Goal: Task Accomplishment & Management: Manage account settings

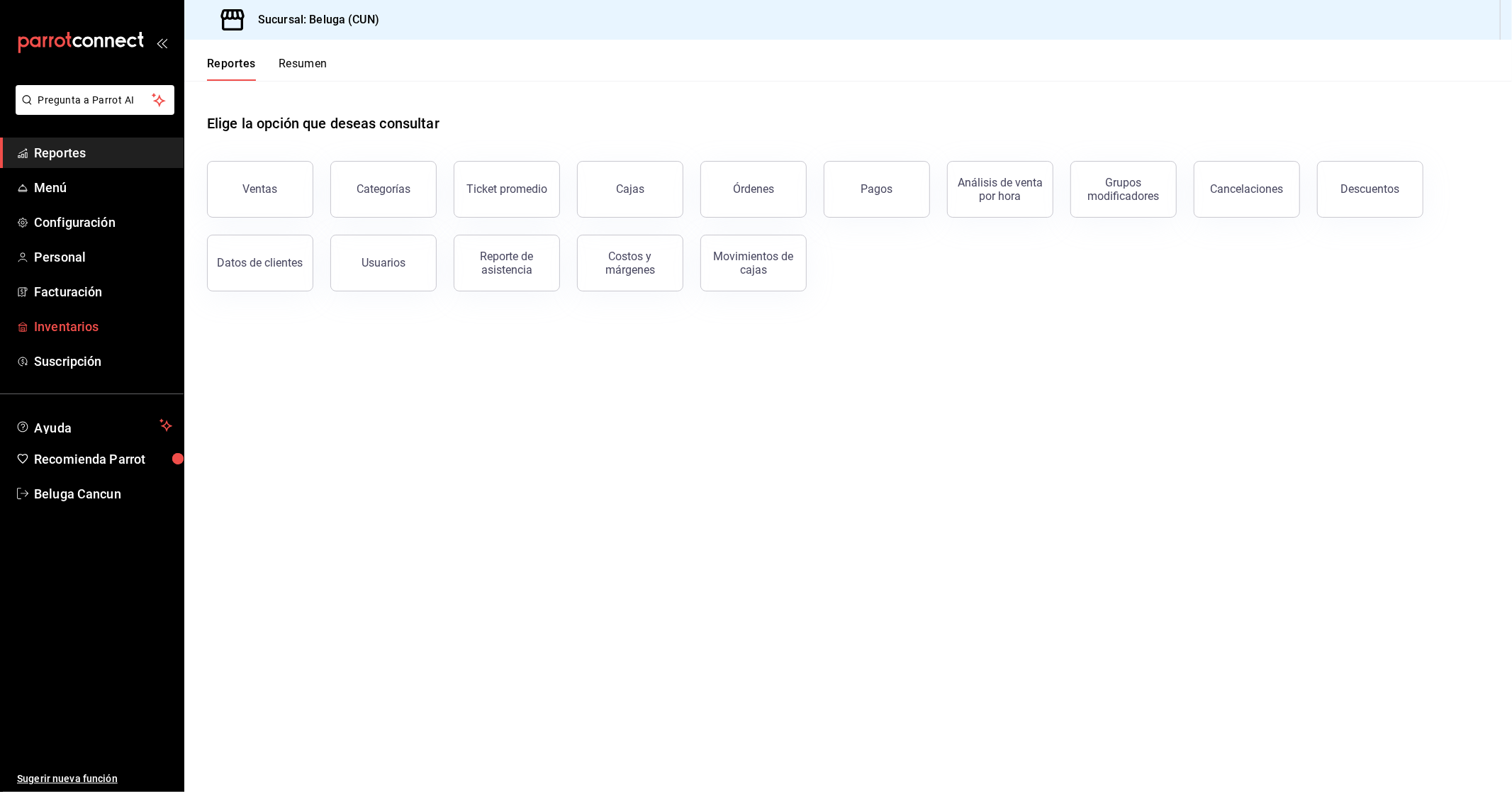
click at [76, 330] on span "Inventarios" at bounding box center [103, 327] width 139 height 20
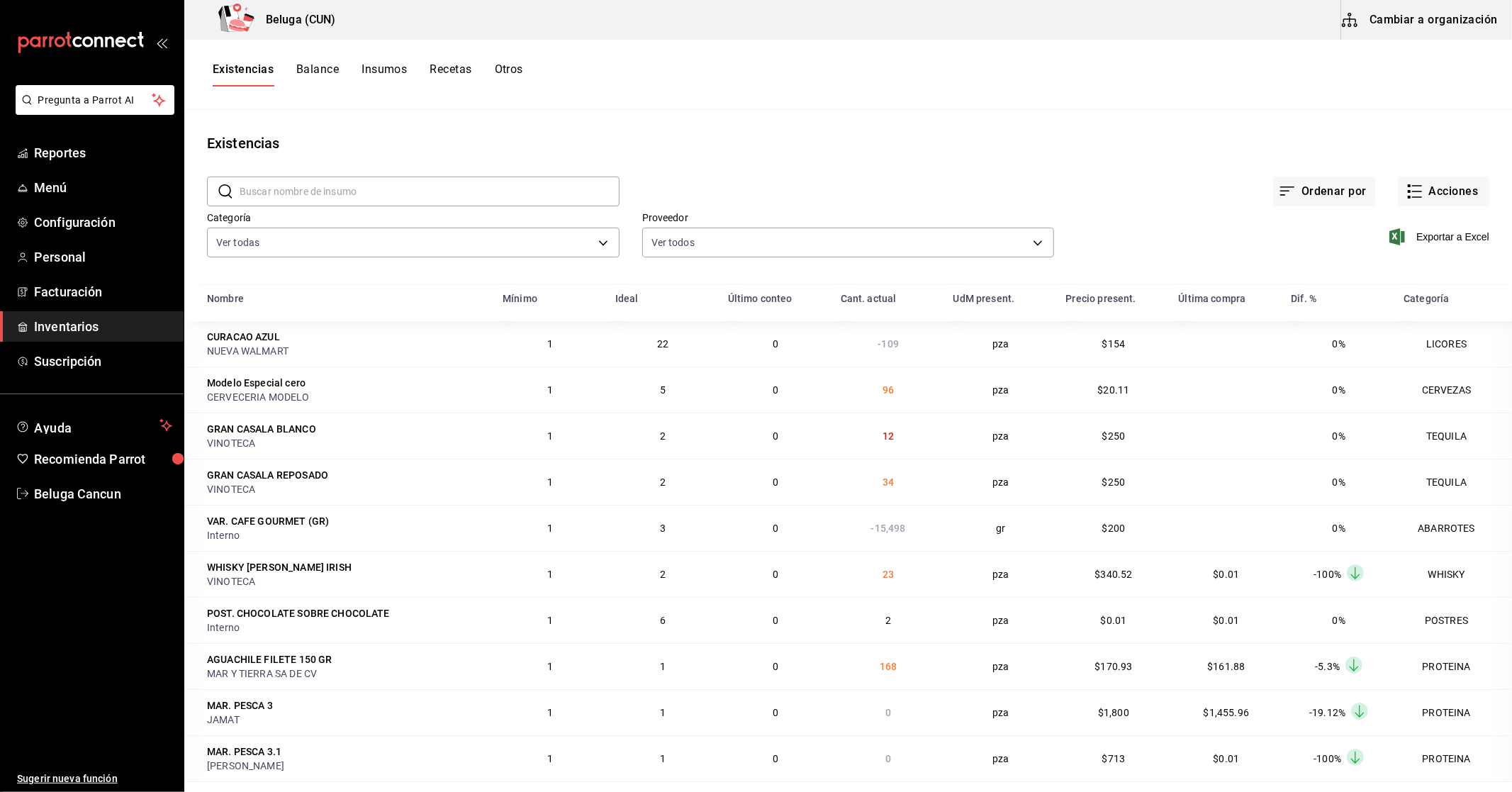
click at [1384, 188] on div "Ordenar por Acciones" at bounding box center [1054, 181] width 870 height 53
click at [1407, 186] on icon "button" at bounding box center [1414, 190] width 17 height 17
click at [1418, 260] on li "Compra" at bounding box center [1429, 269] width 142 height 37
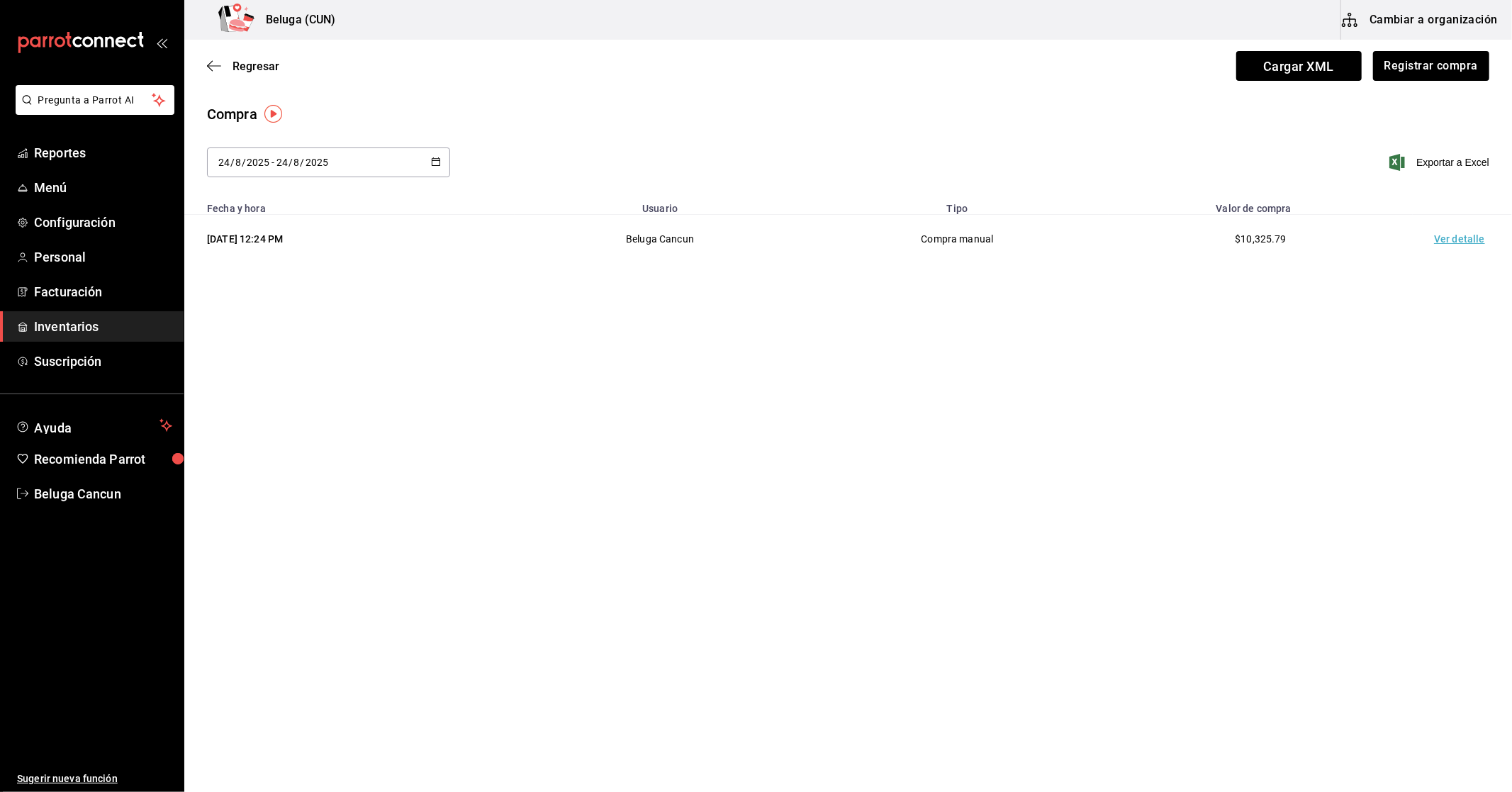
click at [1454, 234] on td "Ver detalle" at bounding box center [1462, 239] width 100 height 49
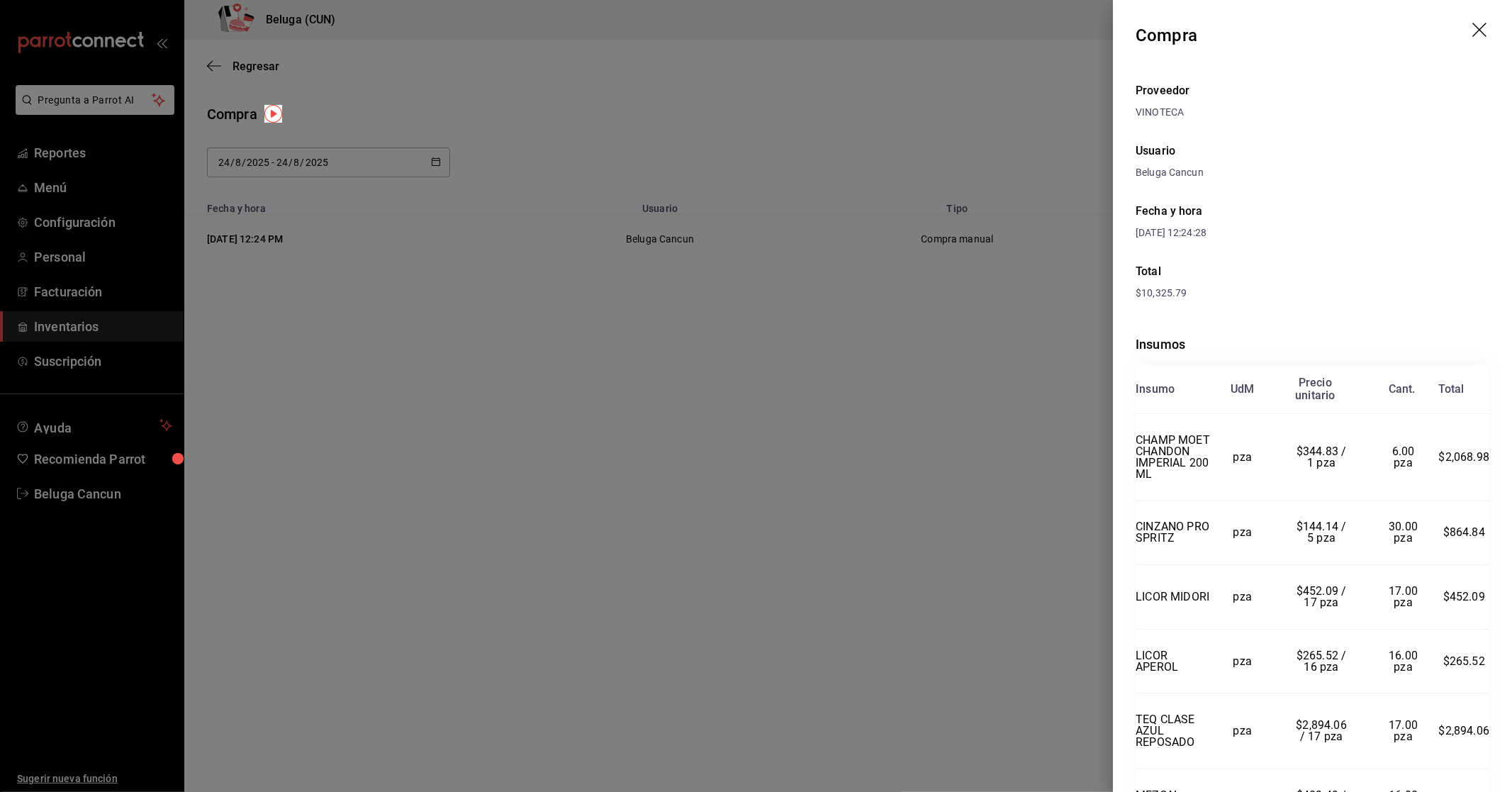
click at [1472, 28] on icon "drag" at bounding box center [1479, 29] width 15 height 15
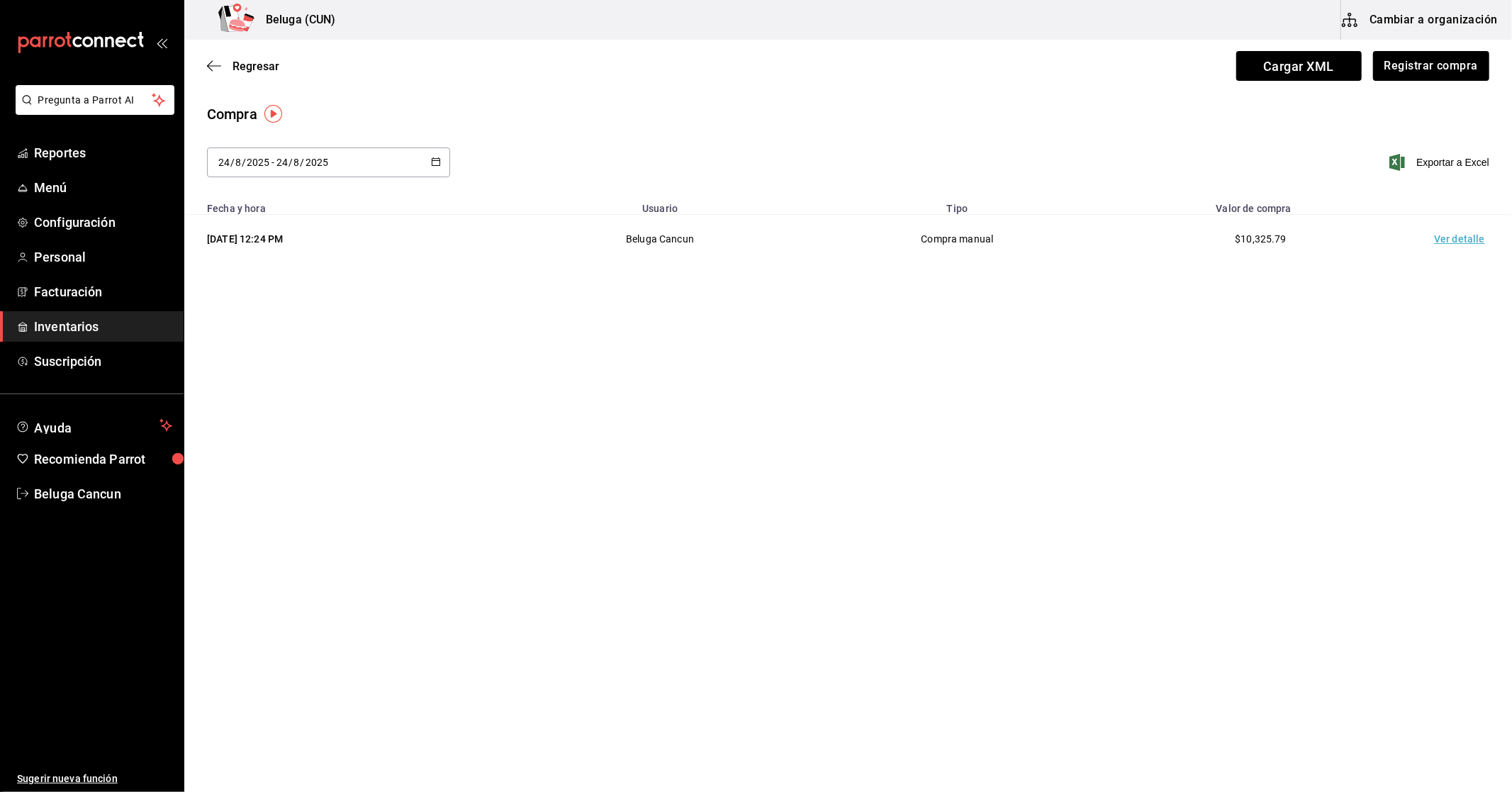
click at [1212, 307] on main "Regresar Cargar XML Registrar compra Compra [DATE] [DATE] - [DATE] [DATE] Expor…" at bounding box center [848, 376] width 1328 height 672
click at [1402, 61] on button "Registrar compra" at bounding box center [1430, 65] width 118 height 30
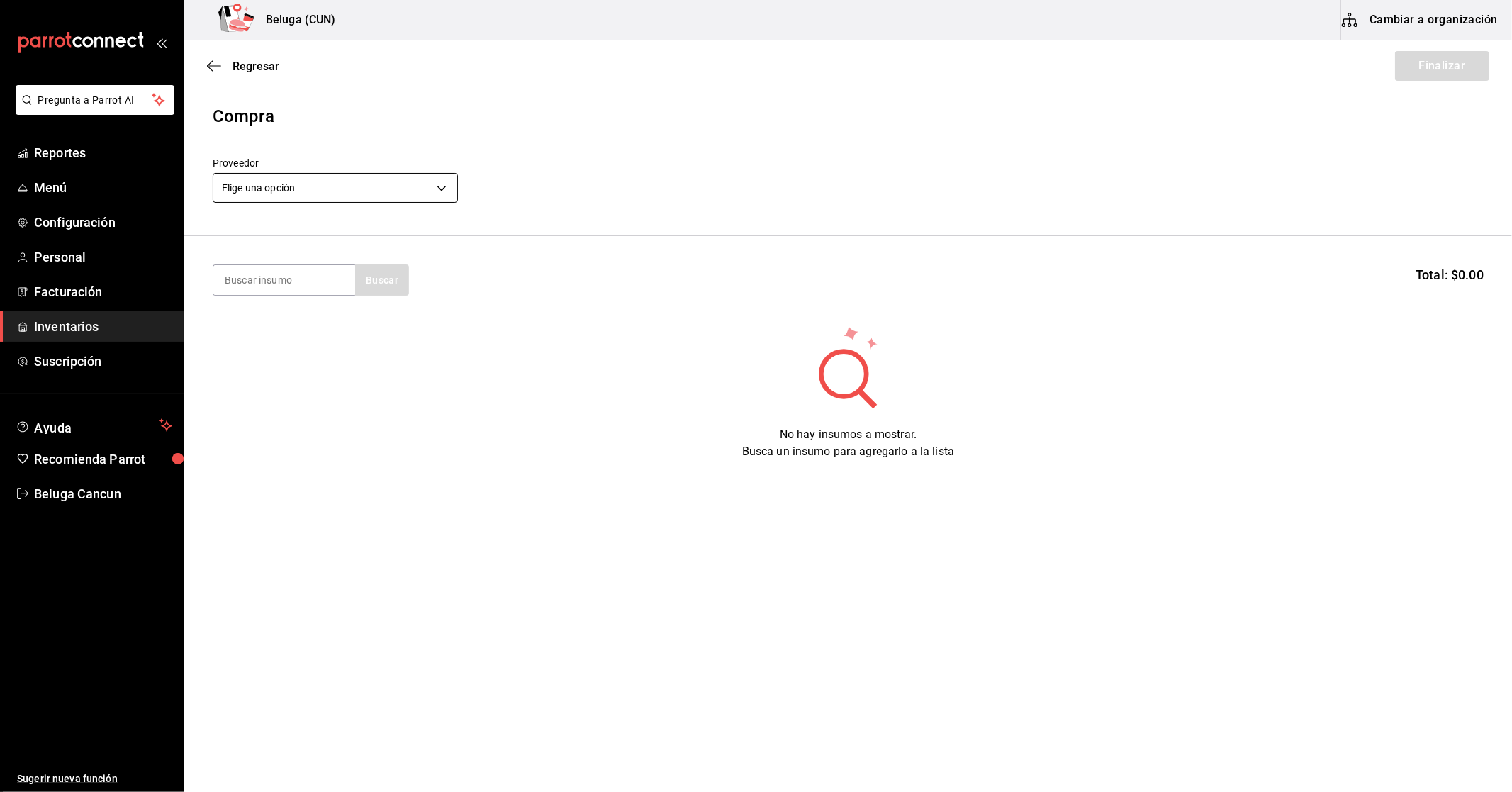
click at [416, 189] on body "Pregunta a Parrot AI Reportes Menú Configuración Personal Facturación Inventari…" at bounding box center [756, 355] width 1512 height 712
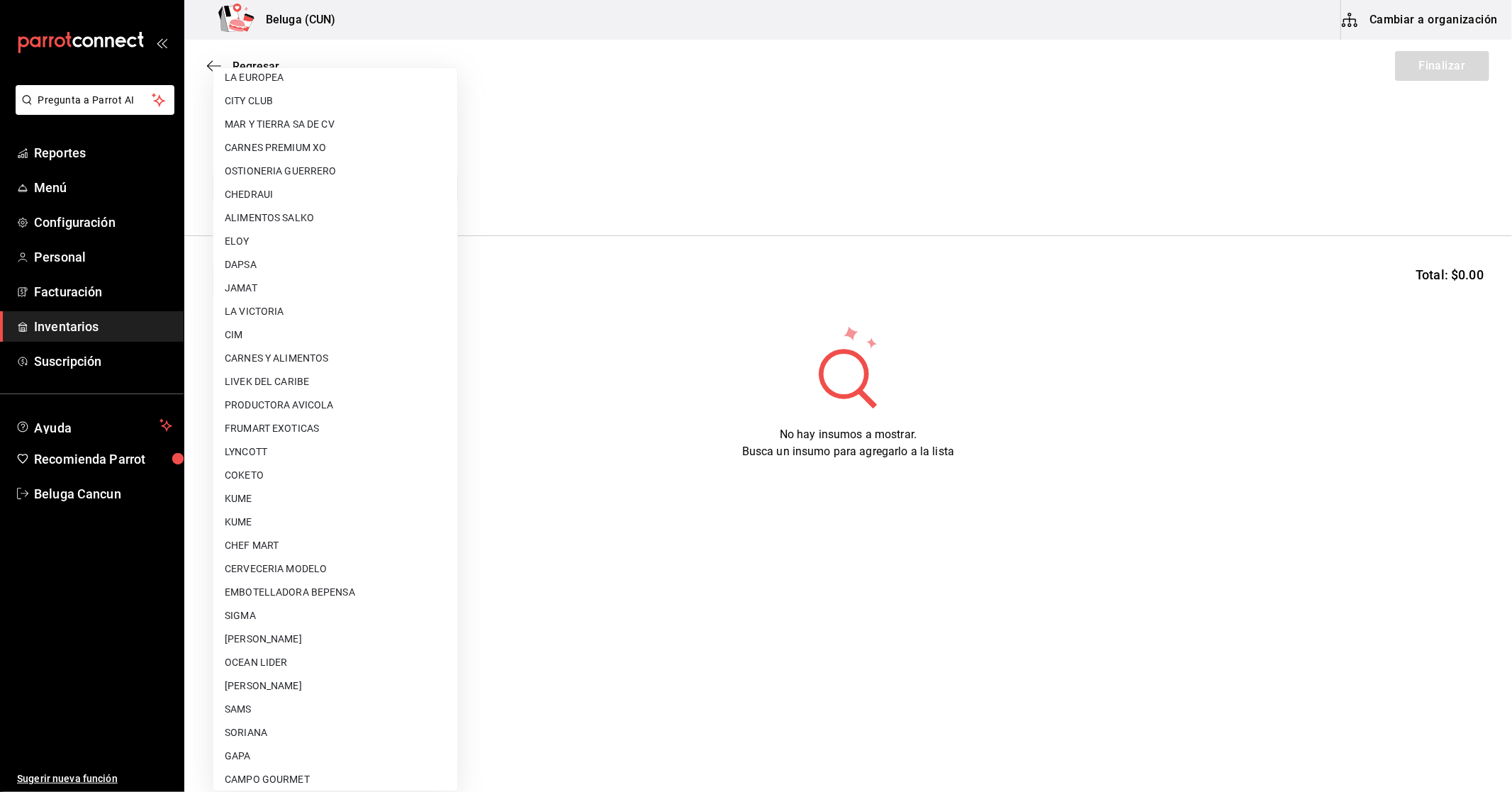
scroll to position [527, 0]
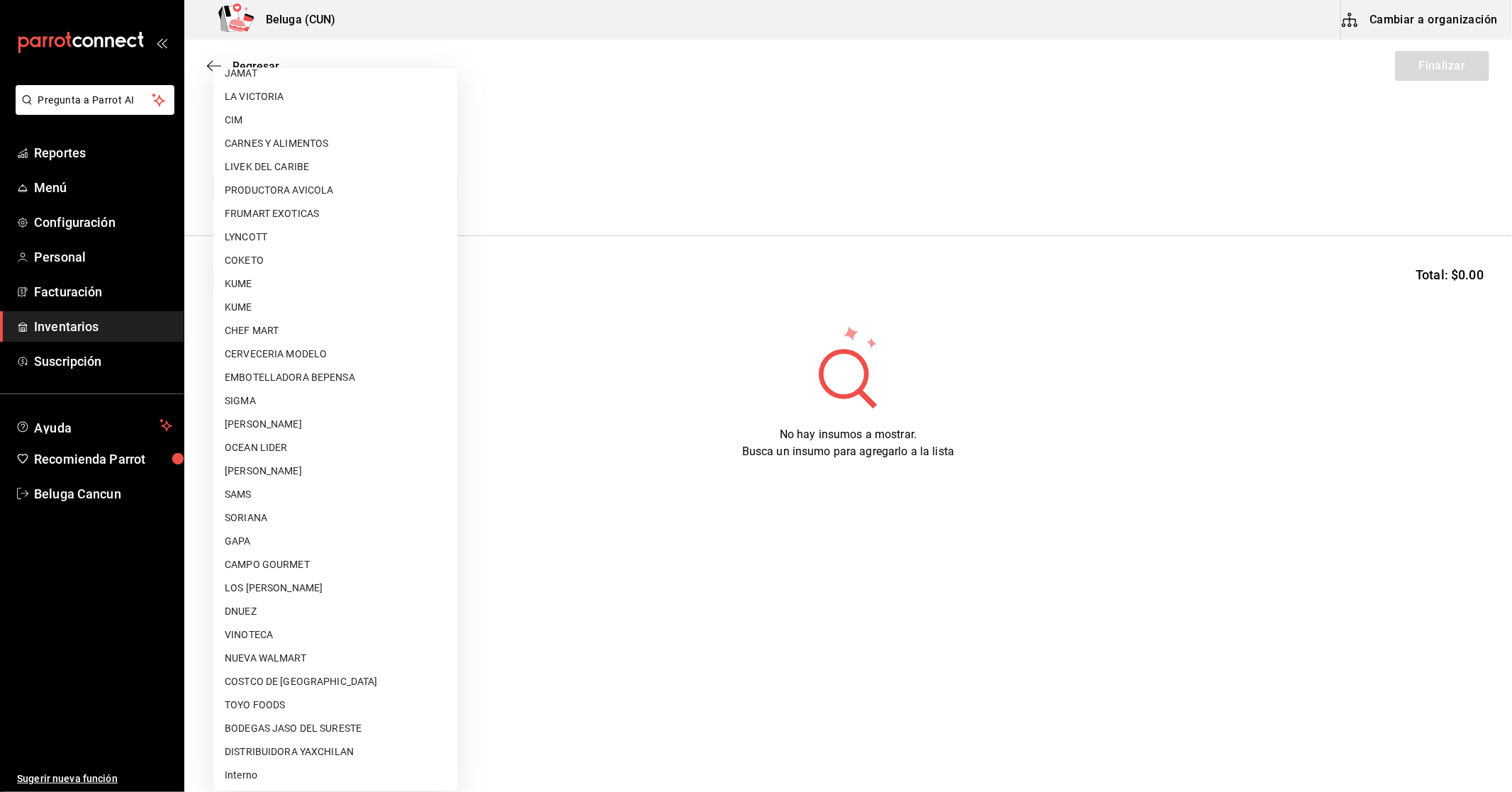
drag, startPoint x: 250, startPoint y: 769, endPoint x: 242, endPoint y: 775, distance: 10.0
click at [249, 773] on li "Interno" at bounding box center [336, 775] width 244 height 23
type input "cf097a6b-1652-49c1-8634-faa24daf0fdd"
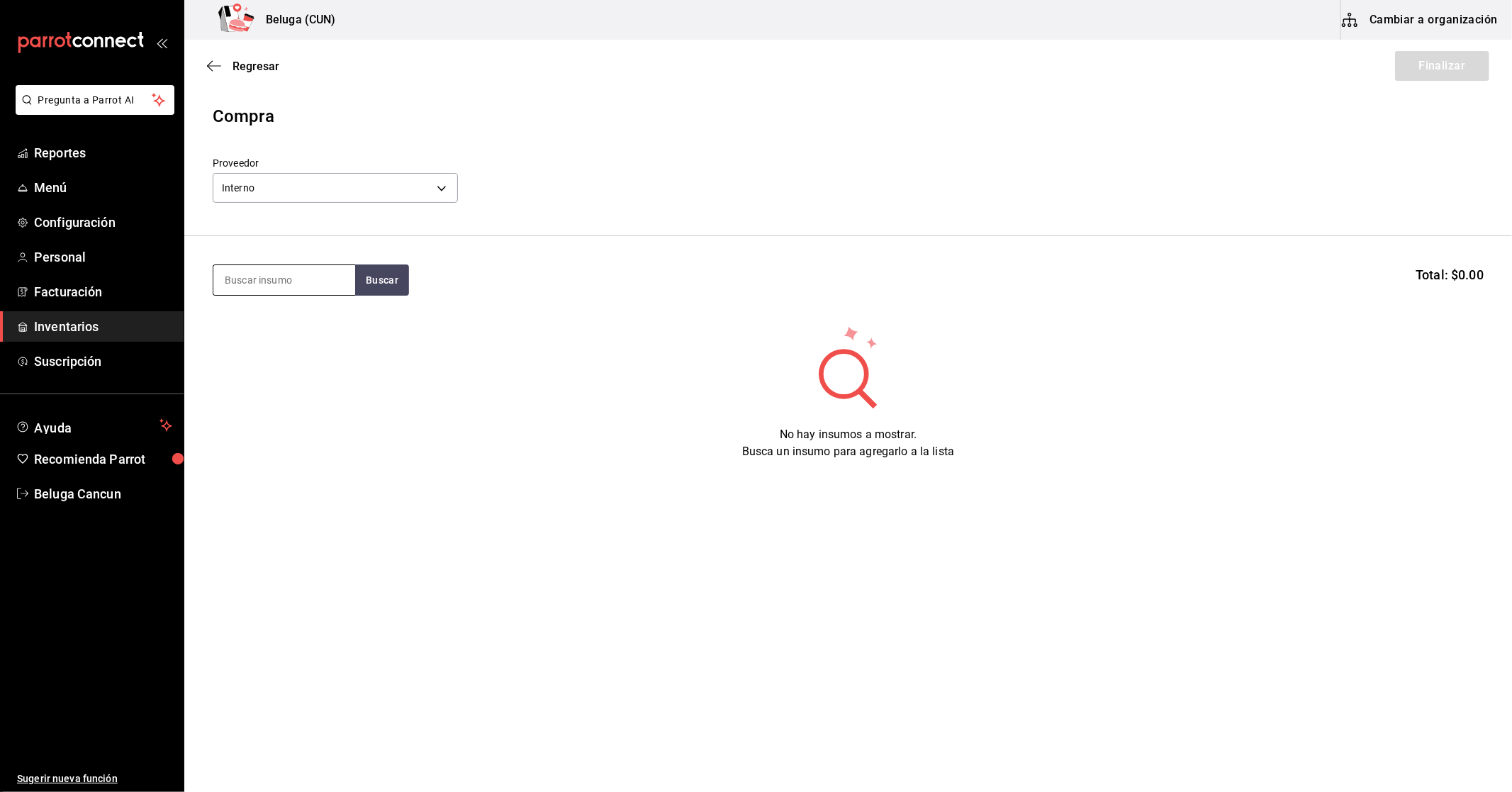
click at [266, 273] on input at bounding box center [284, 280] width 142 height 30
click at [274, 286] on input at bounding box center [284, 280] width 142 height 30
type input "DON"
click at [257, 338] on div "POST. DONAS NUTELLA" at bounding box center [283, 329] width 119 height 34
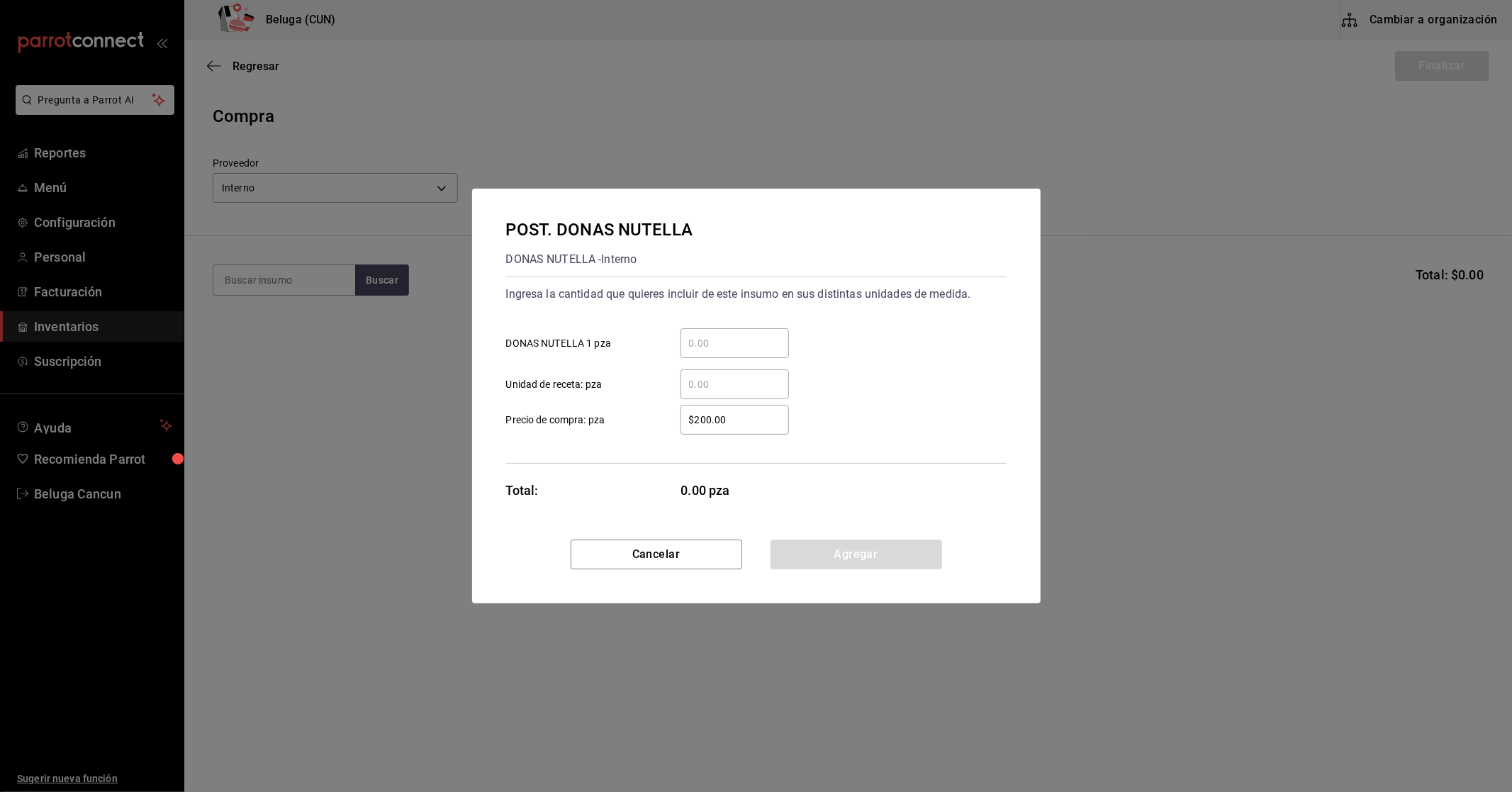
click at [707, 356] on div "​" at bounding box center [734, 343] width 108 height 30
click at [707, 352] on input "​ DONAS NUTELLA 1 pza" at bounding box center [734, 343] width 108 height 17
click at [742, 395] on div "​" at bounding box center [734, 384] width 108 height 30
click at [742, 393] on input "​ Unidad de receta: pza" at bounding box center [734, 384] width 108 height 17
type input "18"
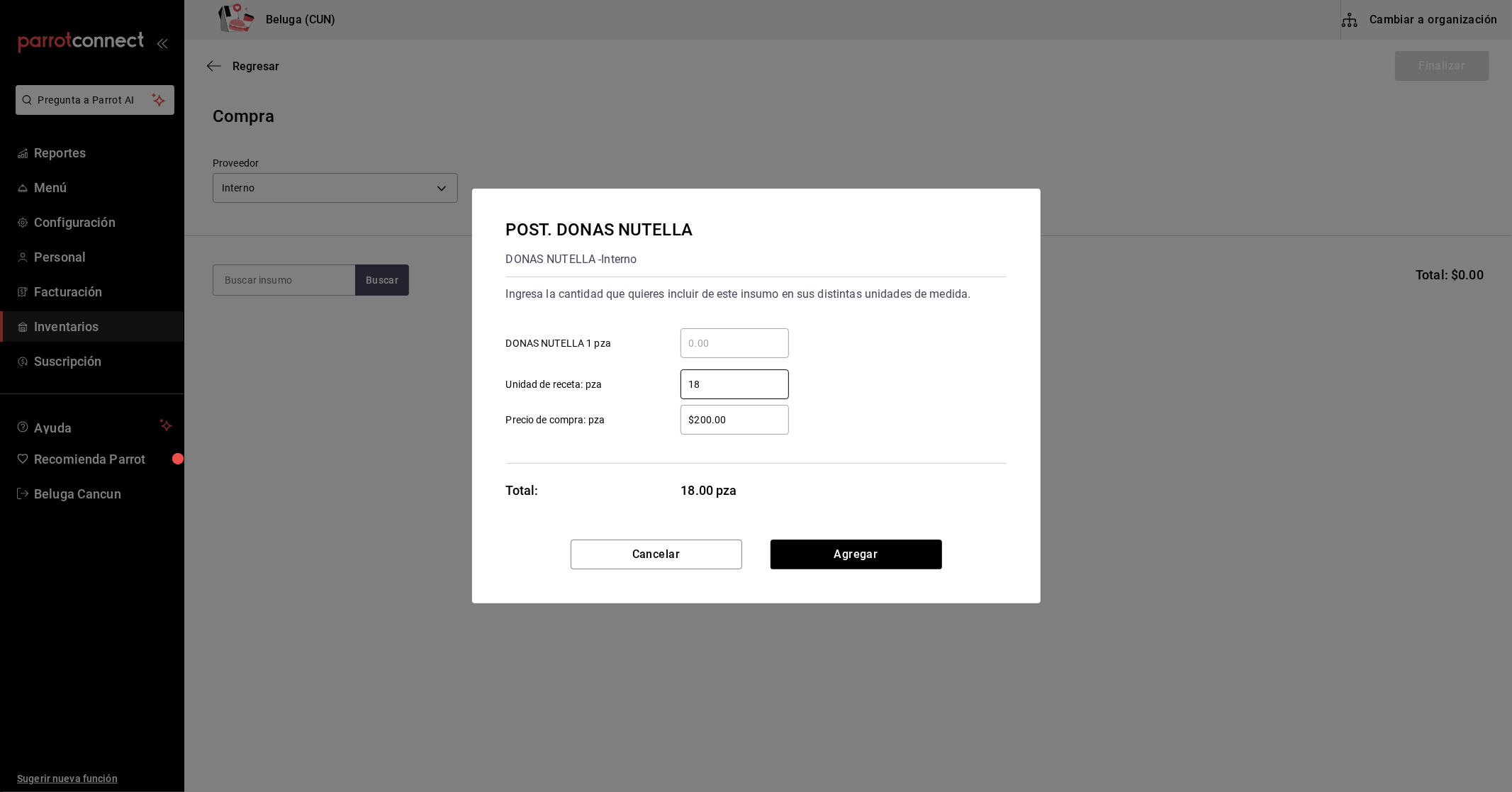
click at [661, 432] on div "$200.00 ​" at bounding box center [723, 420] width 131 height 30
click at [680, 429] on input "$200.00" at bounding box center [734, 419] width 108 height 17
drag, startPoint x: 685, startPoint y: 416, endPoint x: 632, endPoint y: 412, distance: 53.2
click at [632, 412] on label "$200.00 ​ Precio de compra: pza" at bounding box center [648, 420] width 283 height 30
type input "$0.01"
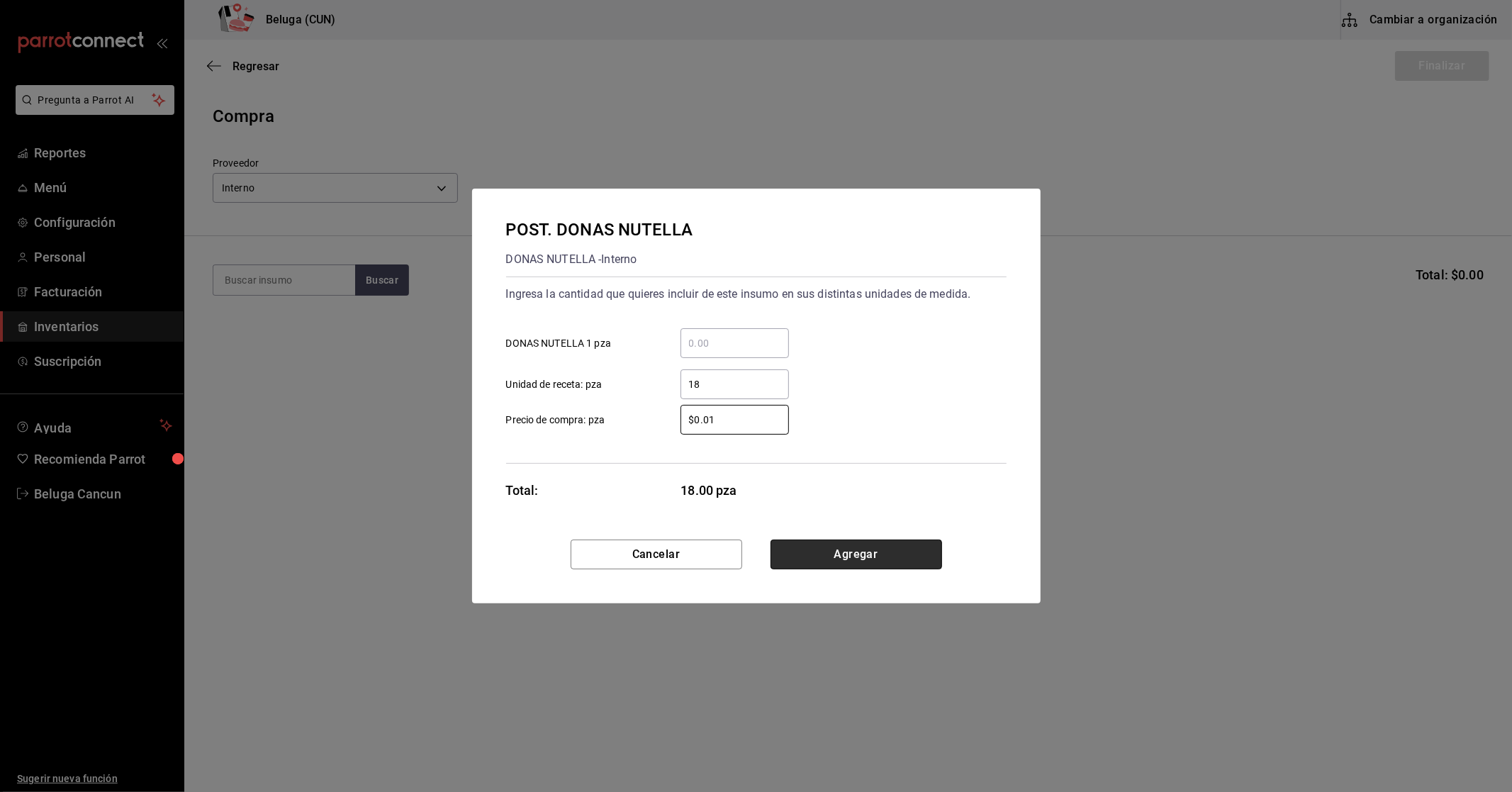
click at [818, 545] on button "Agregar" at bounding box center [856, 555] width 172 height 30
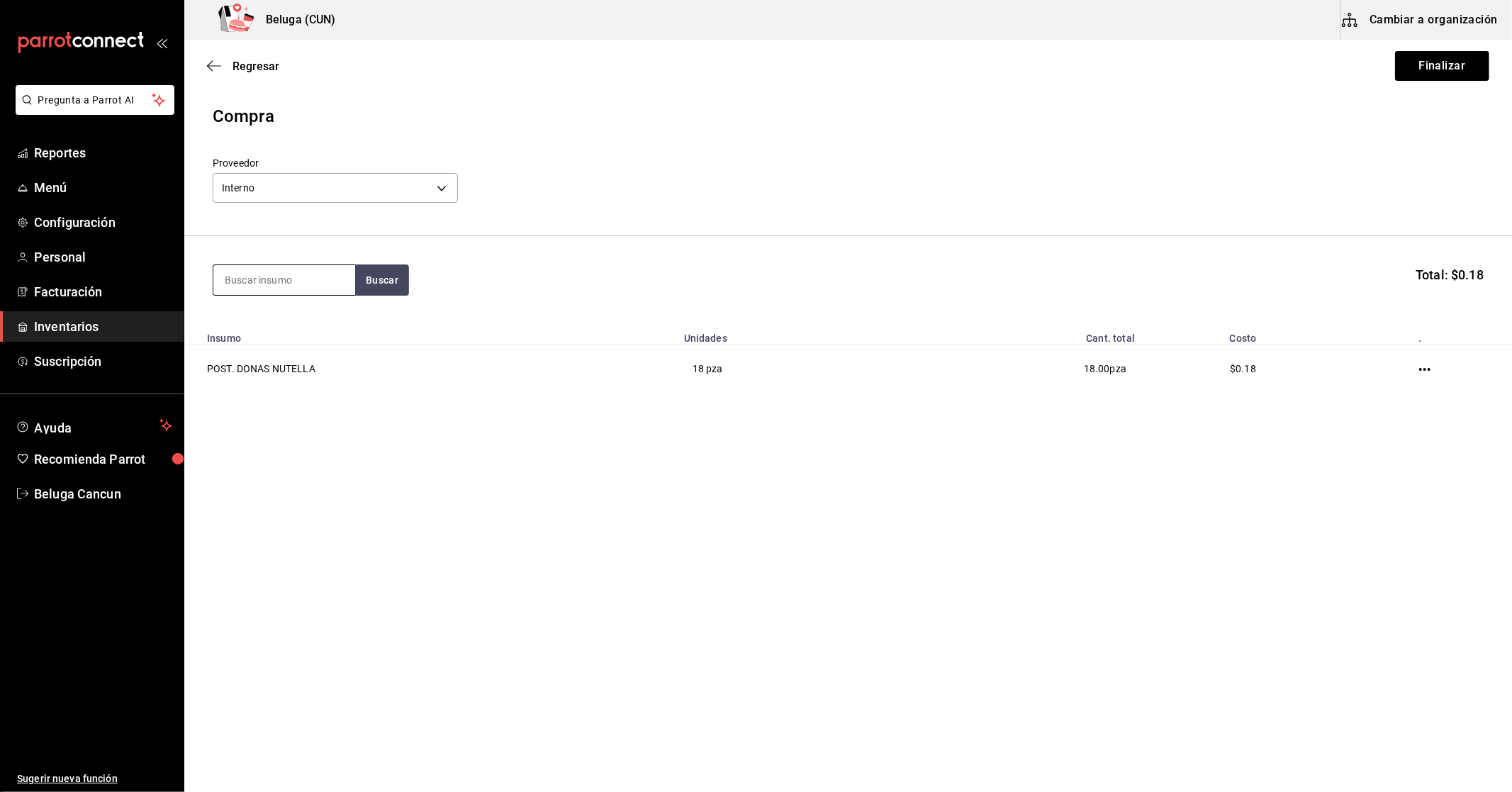
click at [319, 283] on input at bounding box center [284, 280] width 142 height 30
type input "DULC"
click at [301, 313] on div "POST. DULCE DE LECHE" at bounding box center [283, 329] width 119 height 34
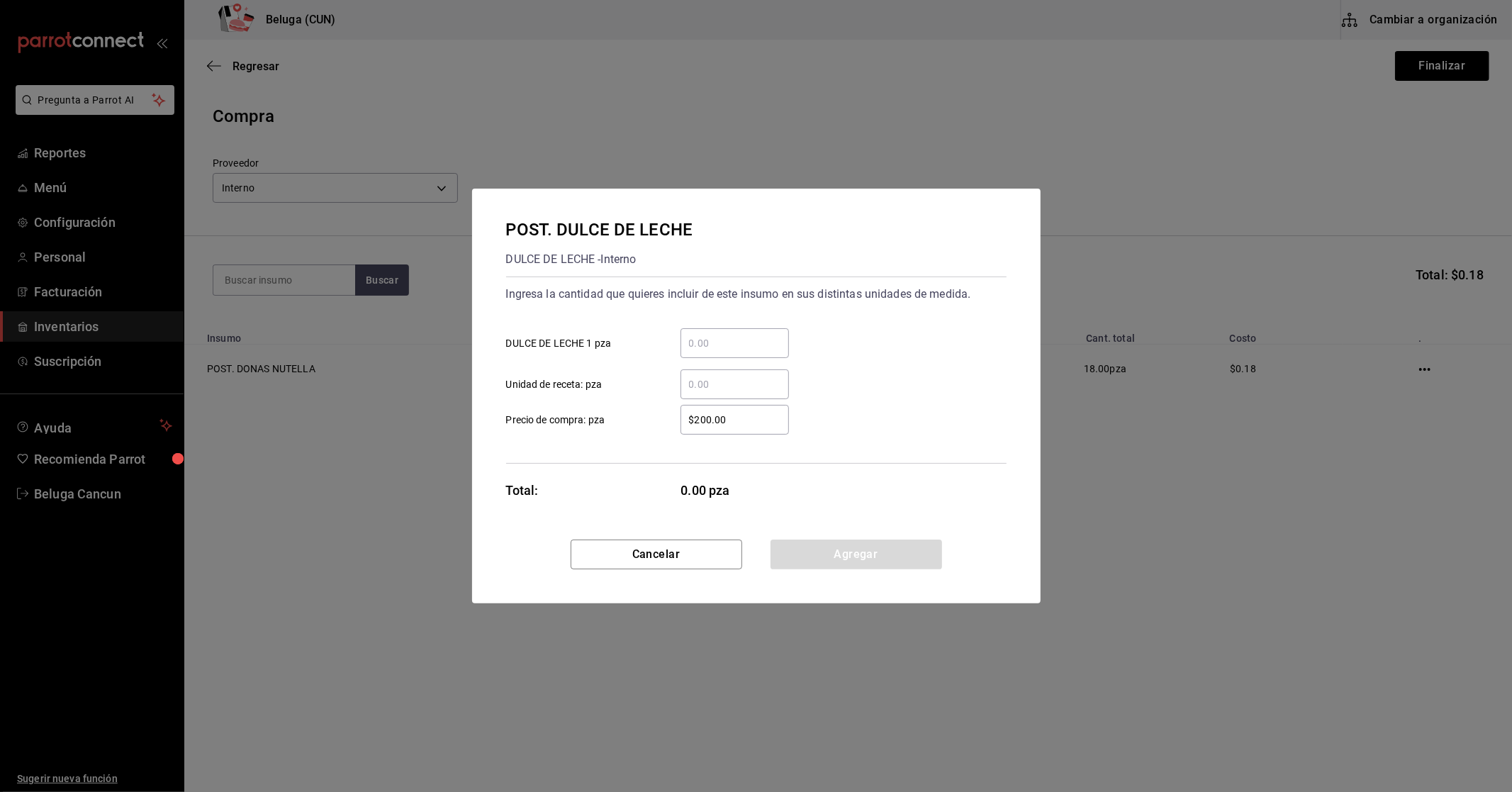
click at [724, 354] on div "​" at bounding box center [734, 343] width 108 height 30
click at [724, 352] on input "​ DULCE DE LECHE 1 pza" at bounding box center [734, 343] width 108 height 17
type input "6"
click at [642, 385] on label "​ Unidad de receta: pza" at bounding box center [648, 384] width 283 height 30
click at [680, 385] on input "​ Unidad de receta: pza" at bounding box center [734, 384] width 108 height 17
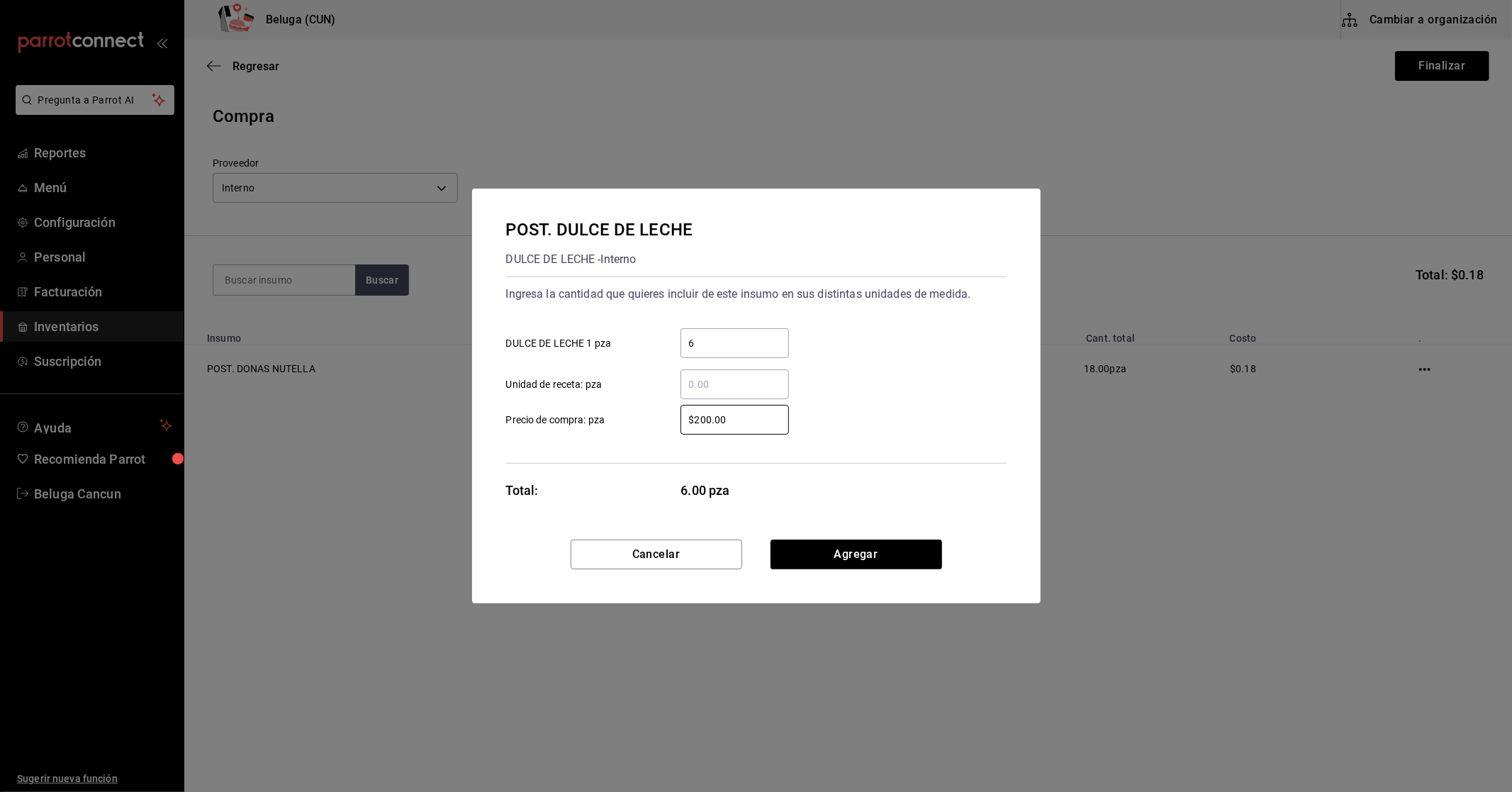
drag, startPoint x: 746, startPoint y: 424, endPoint x: 608, endPoint y: 421, distance: 138.0
click at [608, 421] on label "$200.00 ​ Precio de compra: pza" at bounding box center [648, 420] width 283 height 30
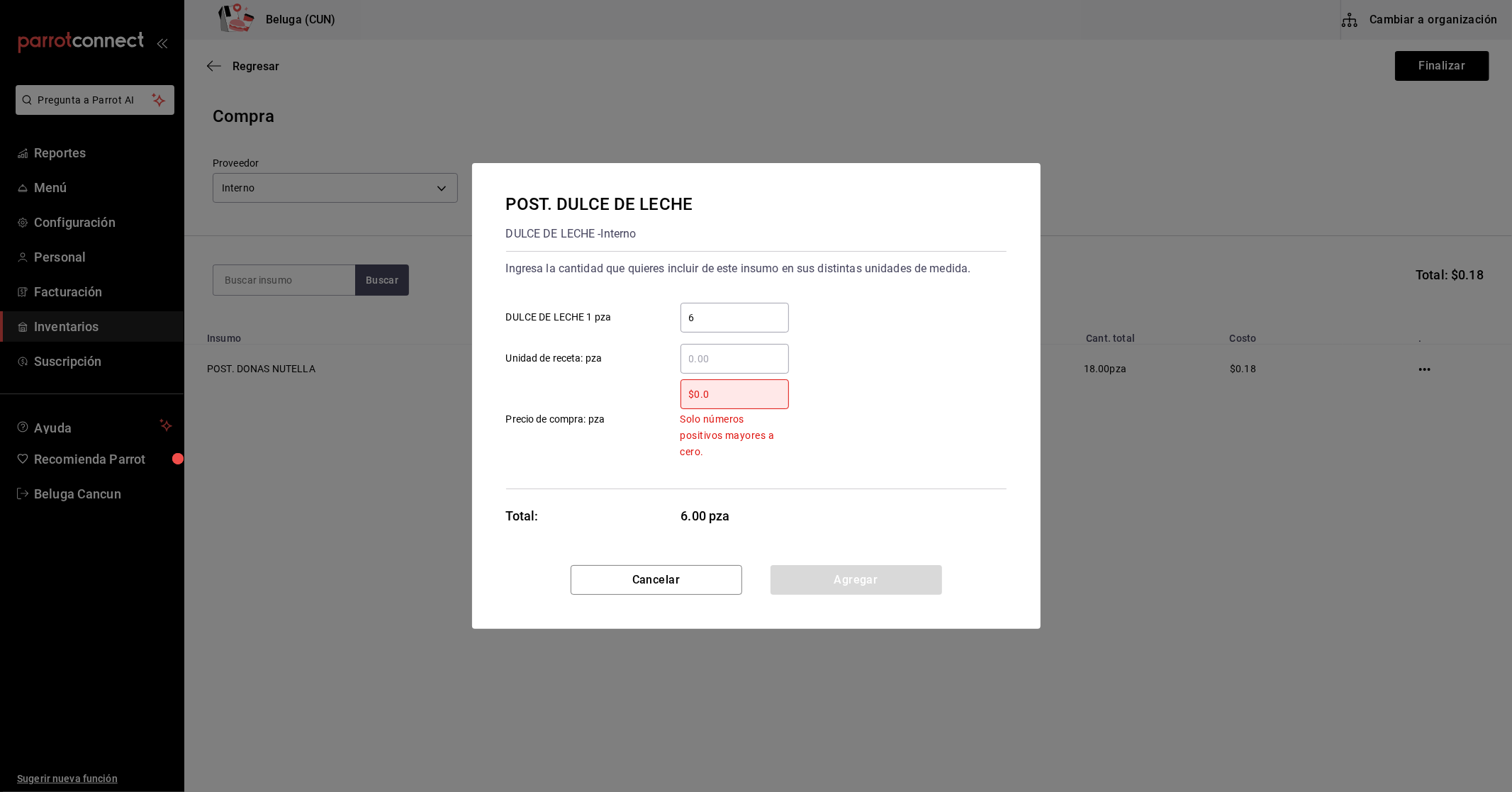
type input "$0.01"
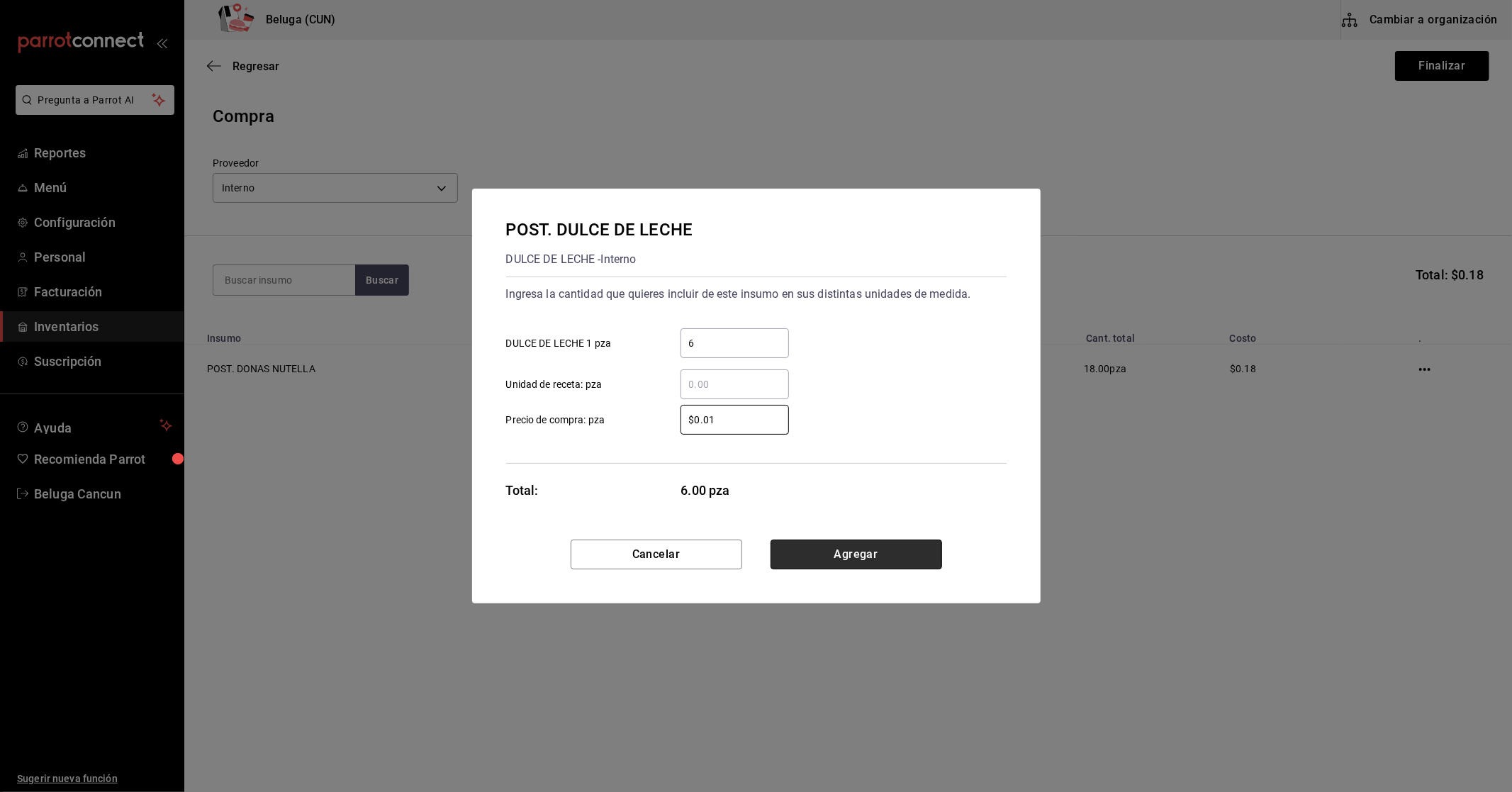
click at [884, 551] on button "Agregar" at bounding box center [856, 555] width 172 height 30
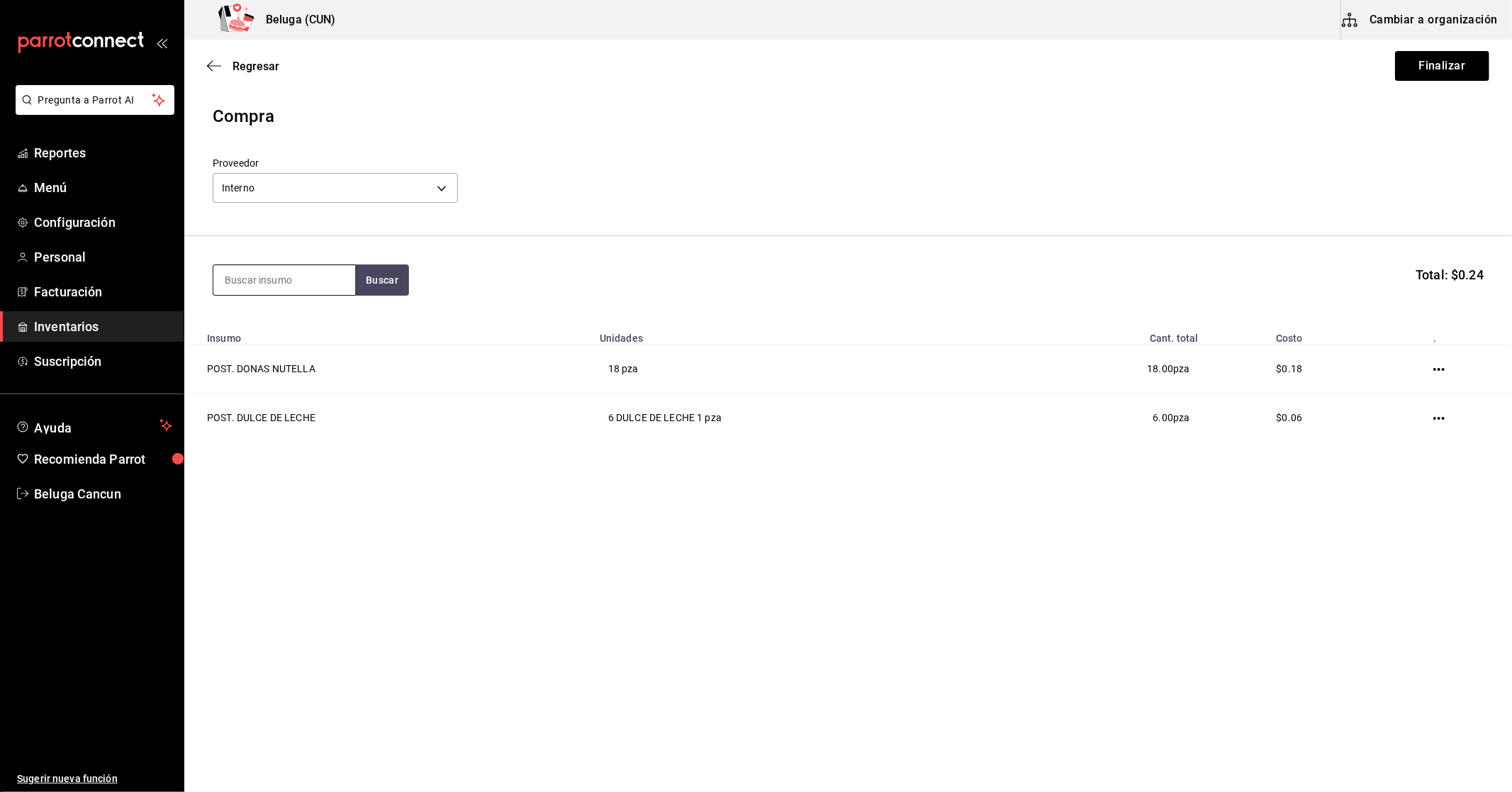
click at [285, 288] on input at bounding box center [284, 280] width 142 height 30
type input "FRESA"
click at [300, 317] on div "POST. FRESAS CON CREMA 300 GR" at bounding box center [283, 329] width 119 height 34
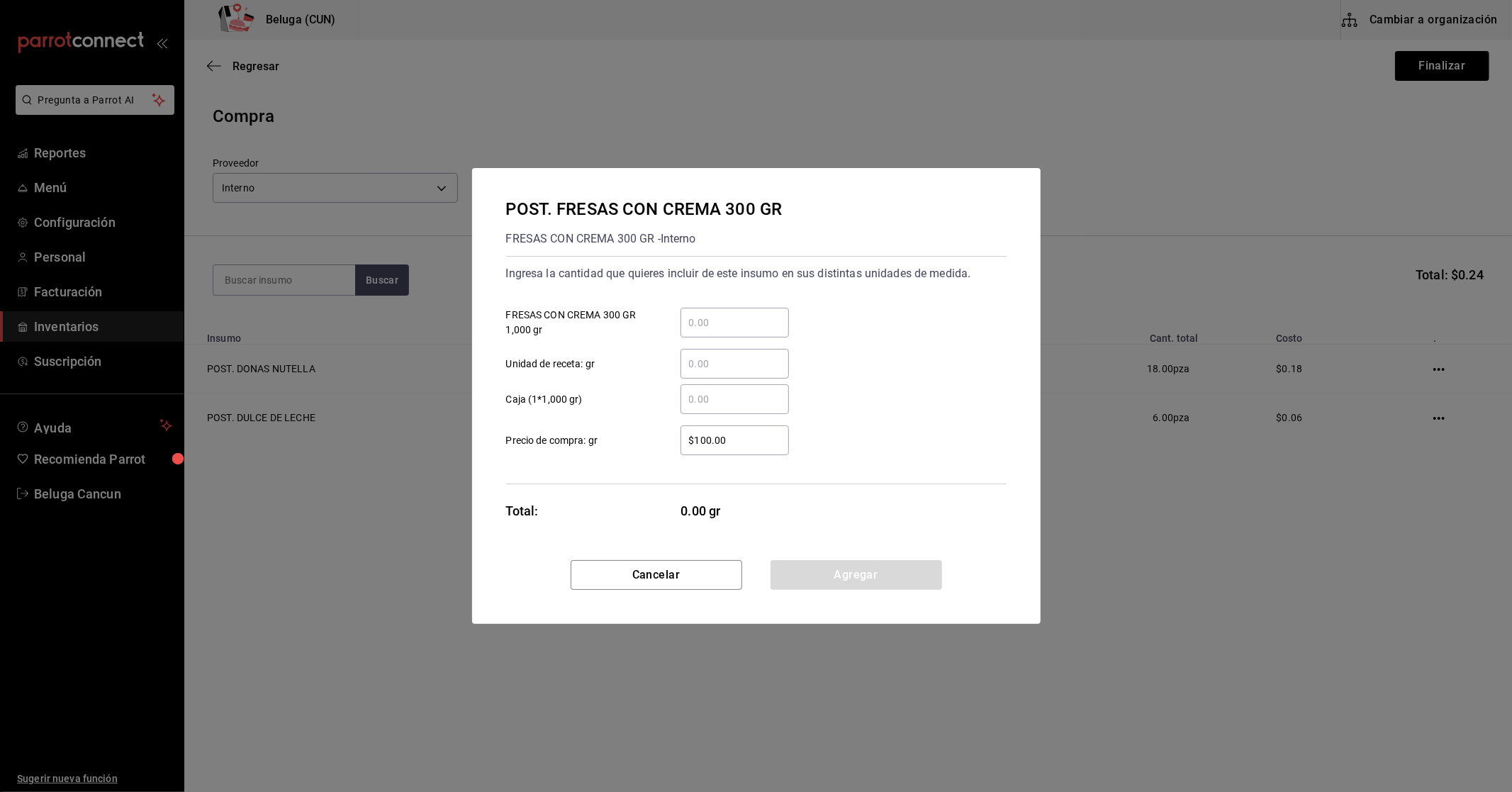
click at [699, 369] on input "​ Unidad de receta: gr" at bounding box center [734, 363] width 108 height 17
type input "600"
click at [672, 424] on div "$100.00 ​ Precio de compra: gr" at bounding box center [751, 435] width 511 height 41
drag, startPoint x: 755, startPoint y: 437, endPoint x: 540, endPoint y: 416, distance: 216.0
click at [541, 416] on div "$100.00 ​ Precio de compra: gr" at bounding box center [751, 435] width 511 height 41
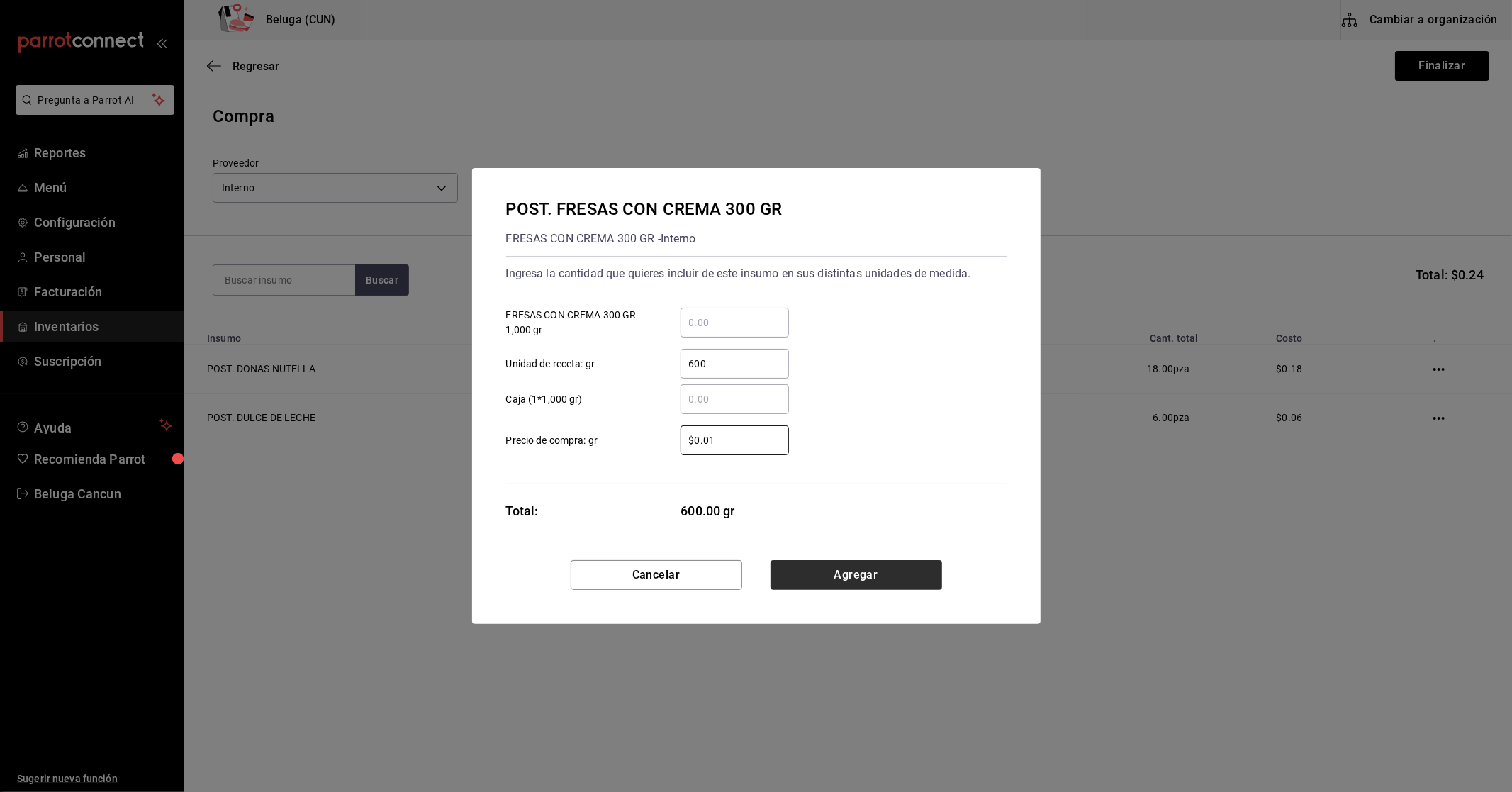
type input "$0.01"
click at [913, 563] on button "Agregar" at bounding box center [856, 575] width 172 height 30
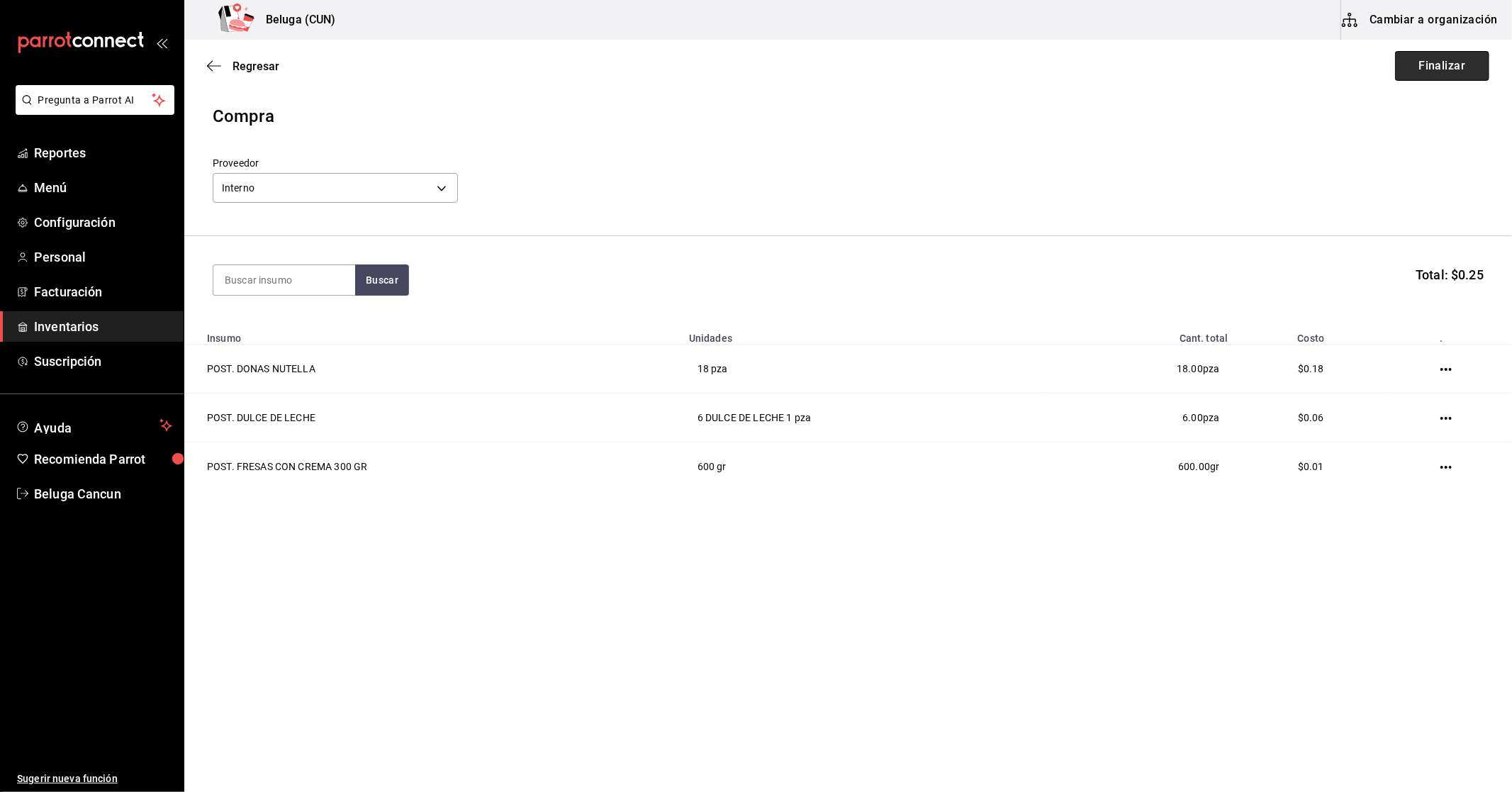
click at [1432, 60] on button "Finalizar" at bounding box center [1442, 65] width 95 height 30
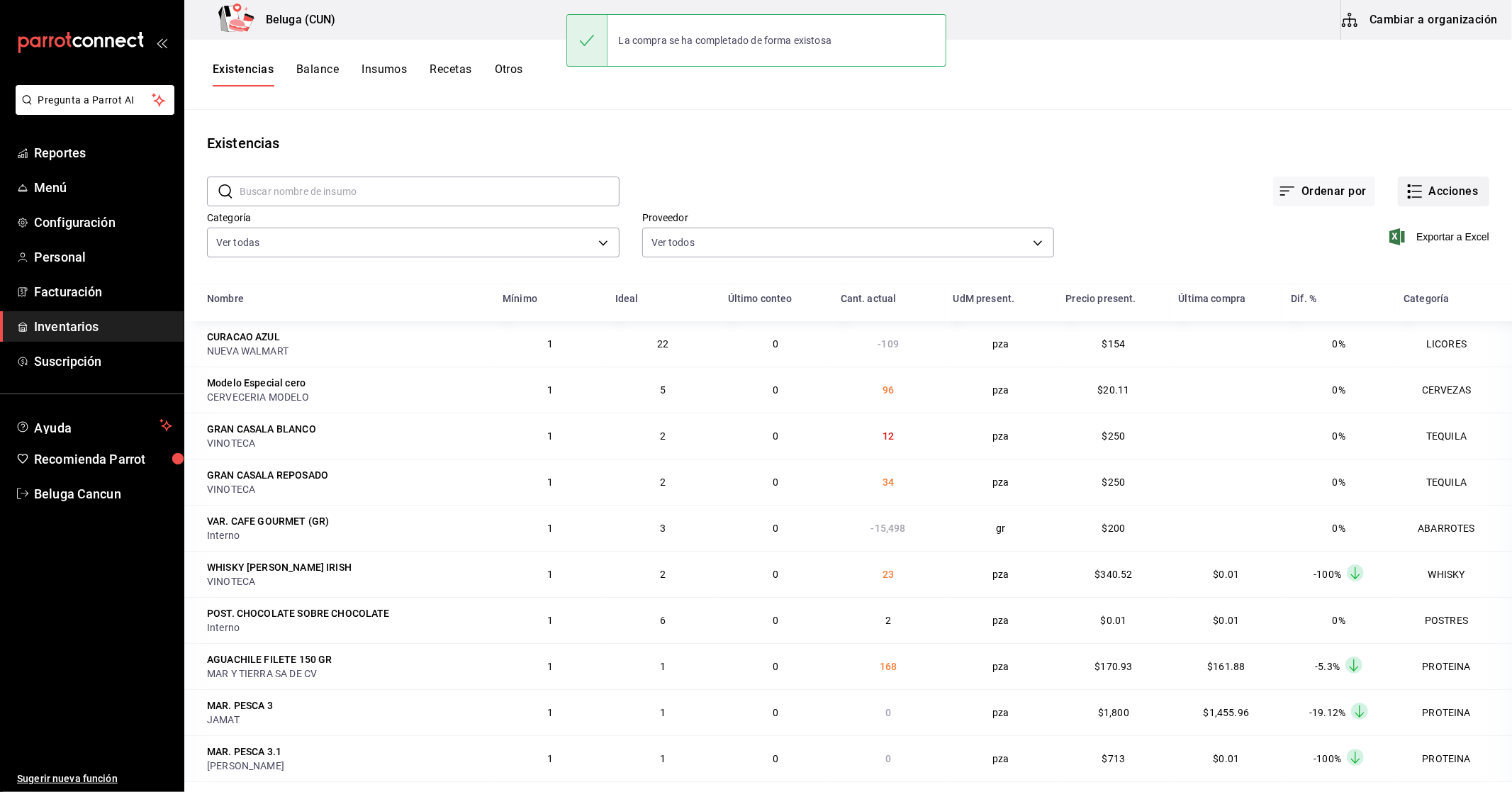
click at [1432, 190] on button "Acciones" at bounding box center [1444, 191] width 92 height 30
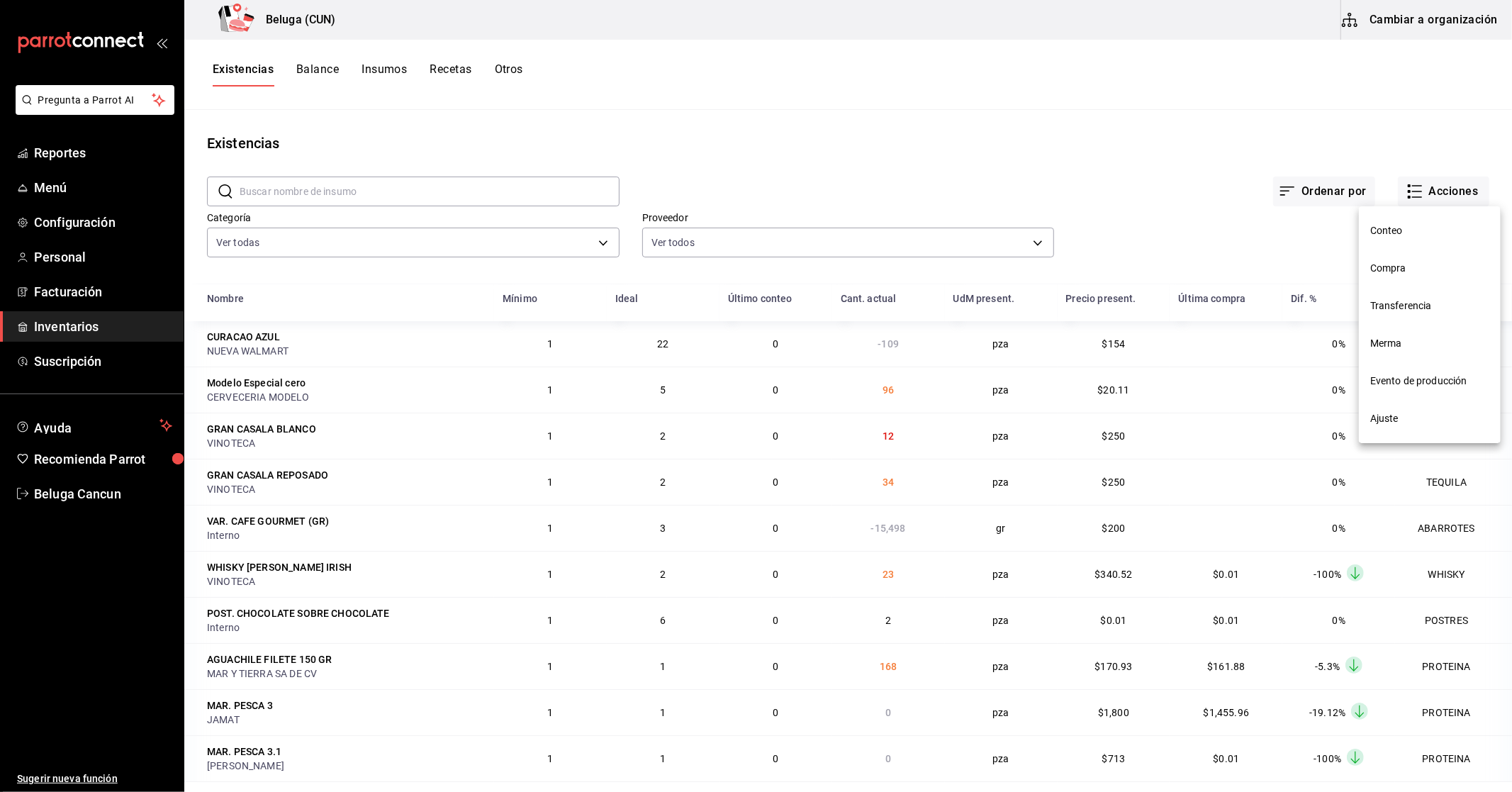
click at [1406, 267] on span "Compra" at bounding box center [1430, 268] width 119 height 15
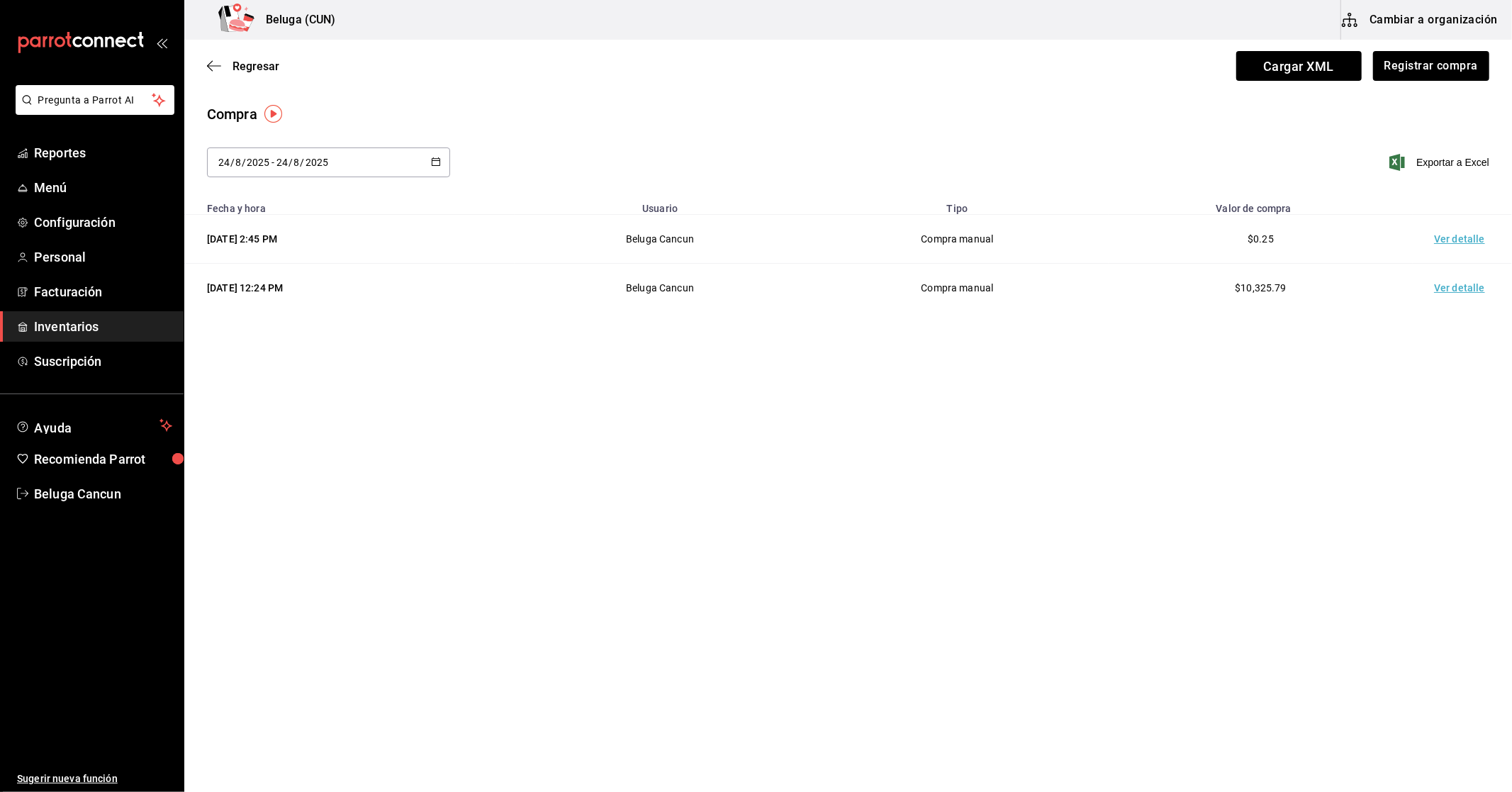
click at [1448, 241] on td "Ver detalle" at bounding box center [1462, 239] width 100 height 49
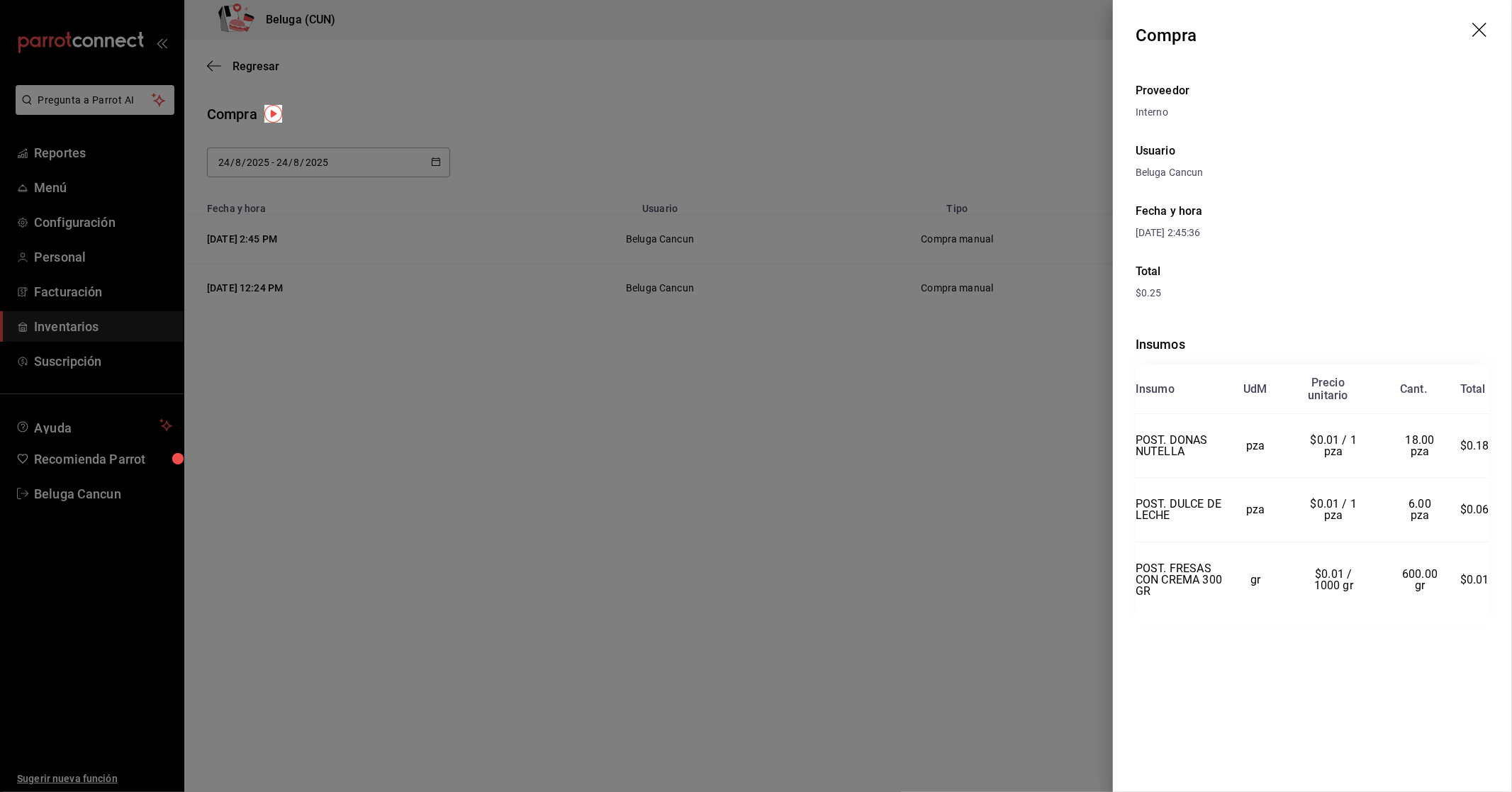
click at [1475, 31] on icon "drag" at bounding box center [1480, 30] width 17 height 17
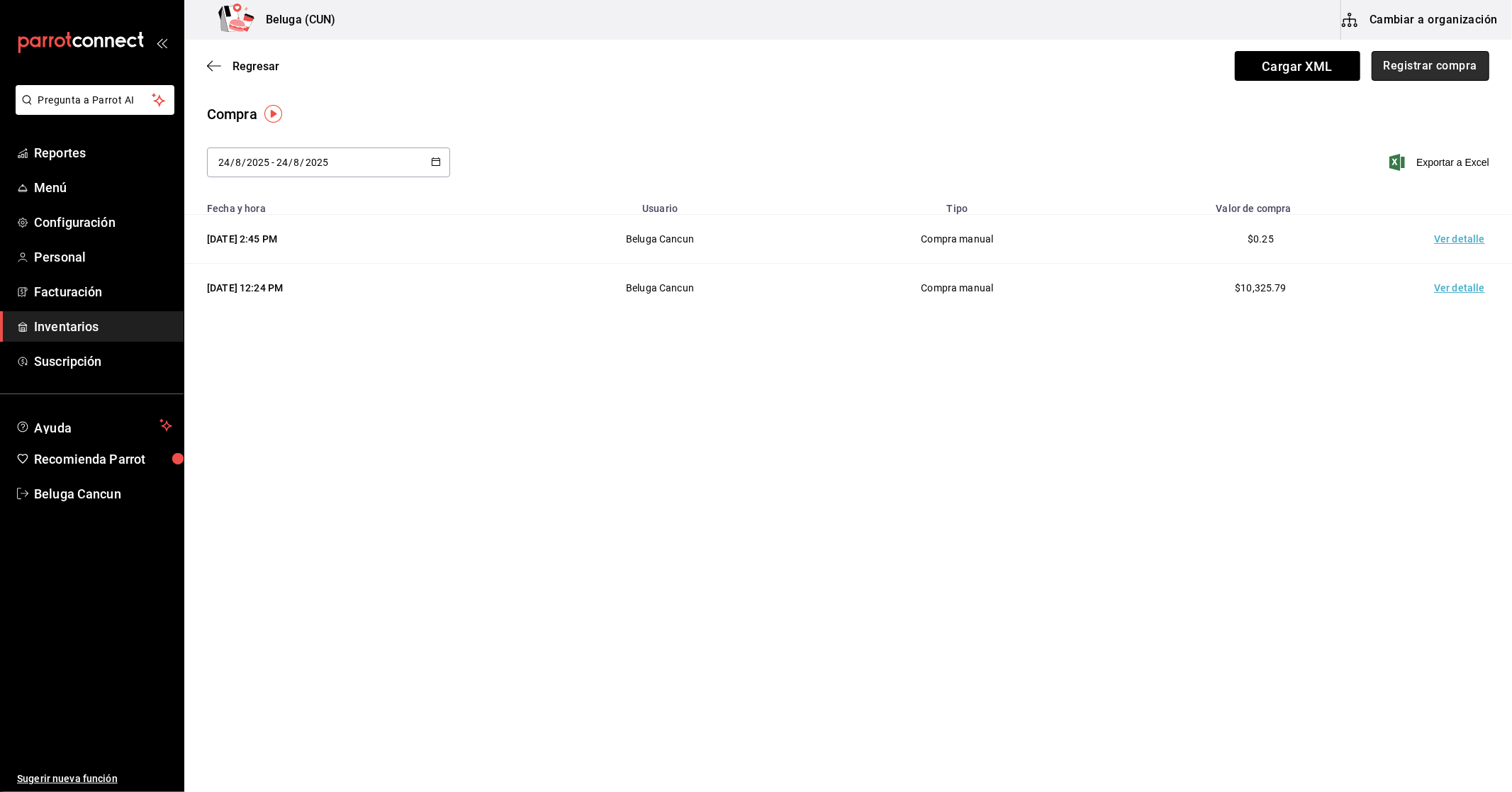
click at [1406, 62] on button "Registrar compra" at bounding box center [1430, 65] width 118 height 30
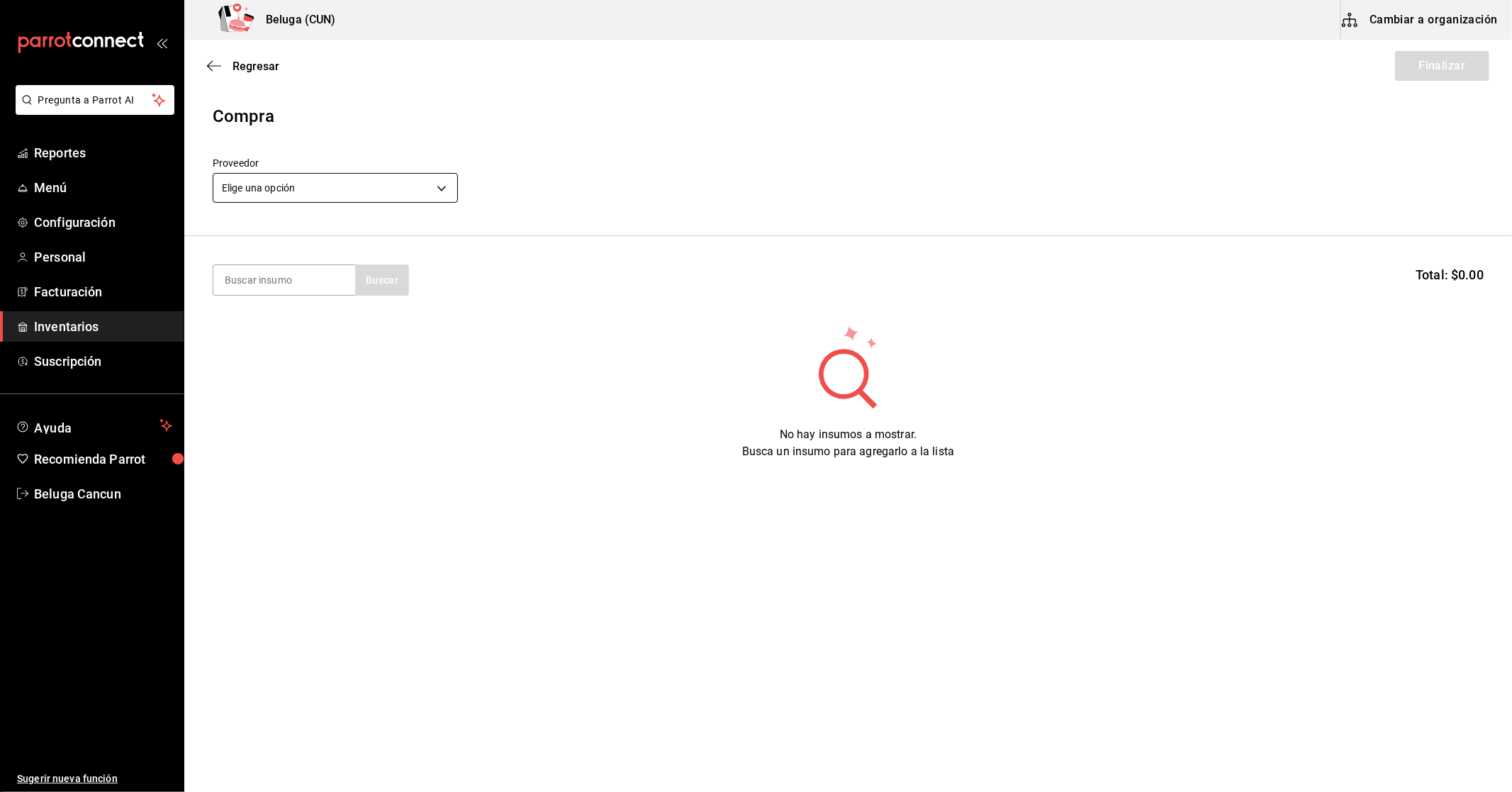
click at [378, 198] on body "Pregunta a Parrot AI Reportes Menú Configuración Personal Facturación Inventari…" at bounding box center [756, 355] width 1512 height 712
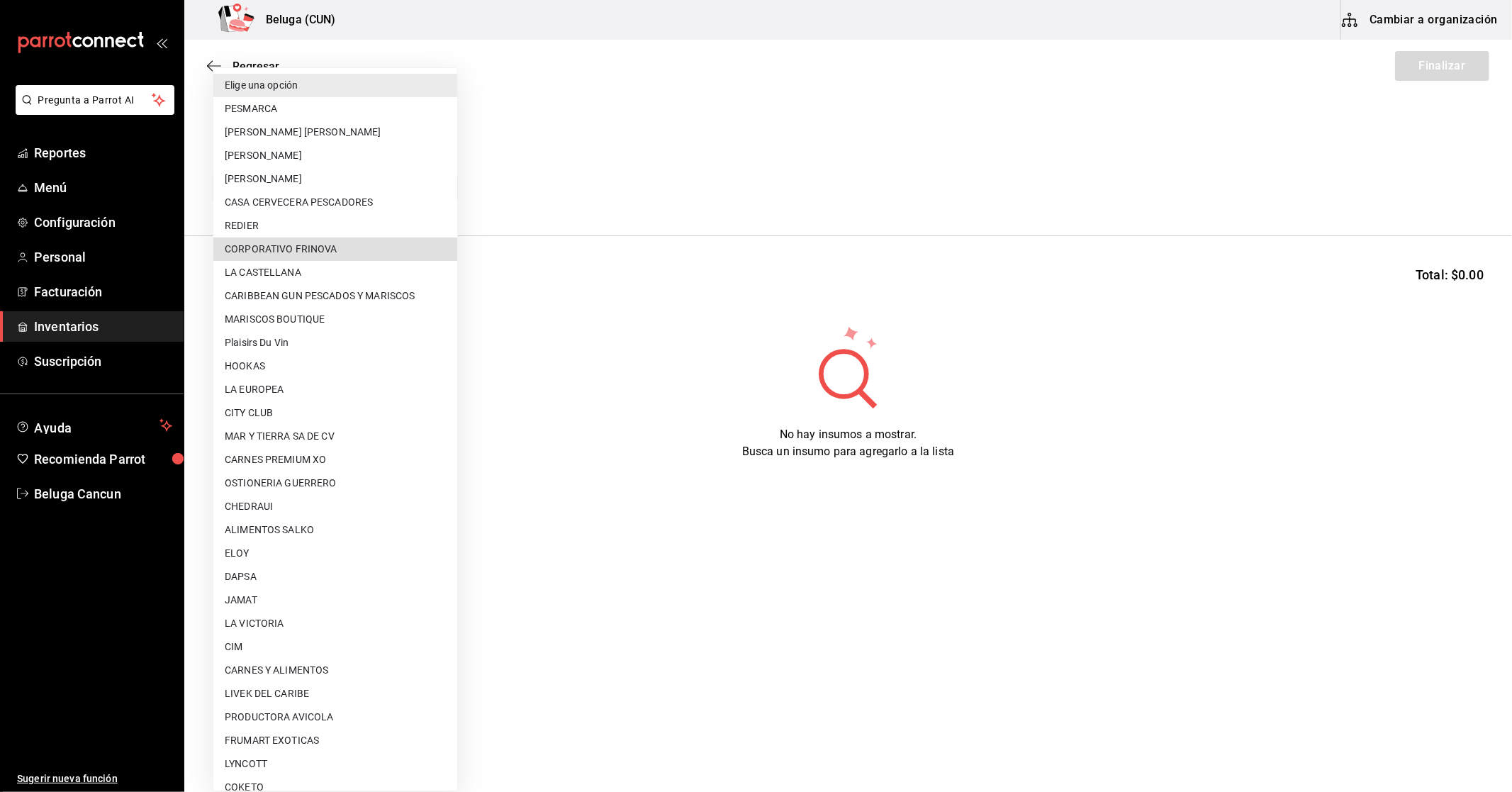
scroll to position [497, 0]
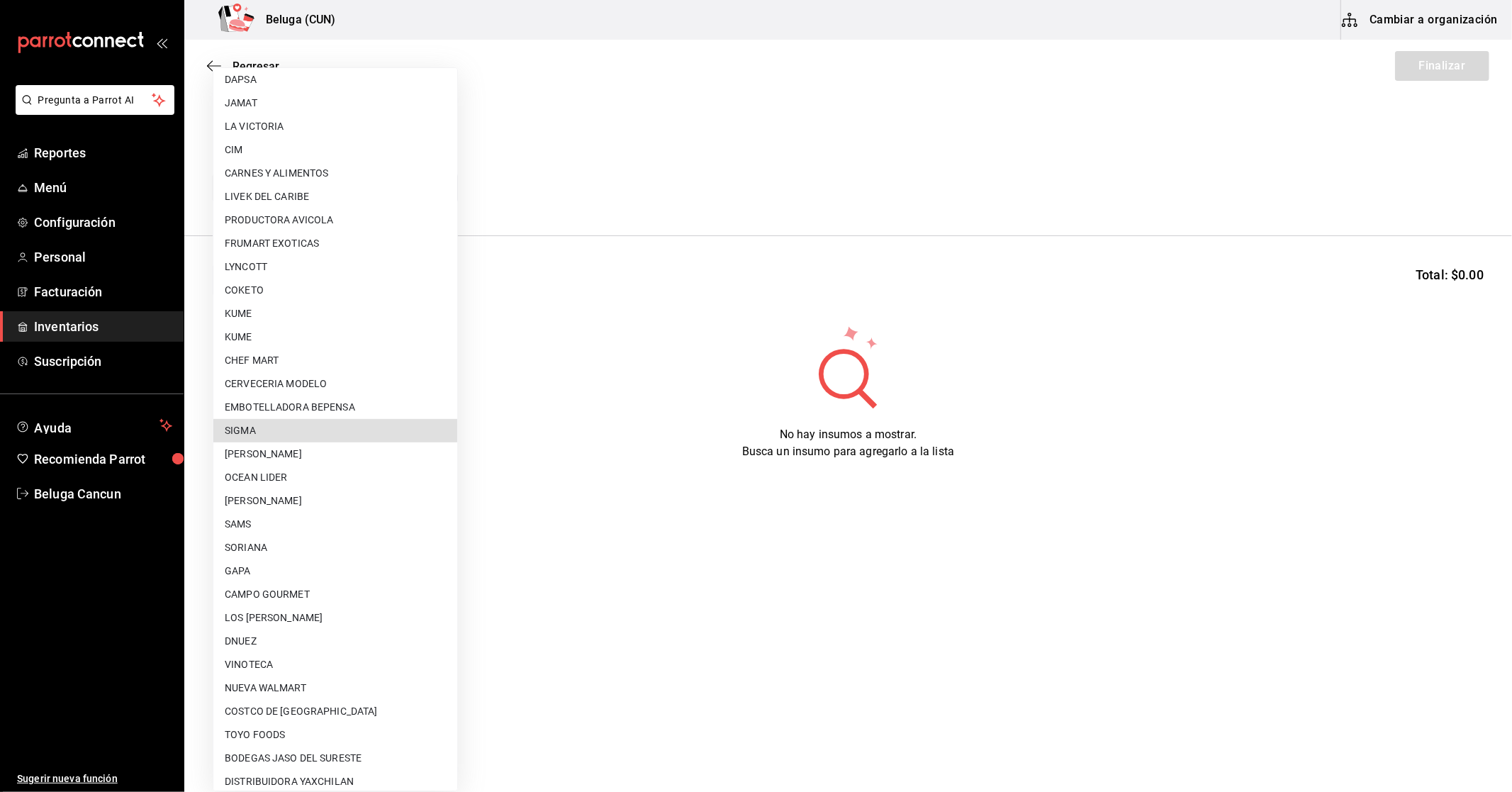
click at [281, 708] on li "COSTCO DE [GEOGRAPHIC_DATA]" at bounding box center [336, 712] width 244 height 23
type input "cdbea13b-e5b7-403f-91b2-065693734017"
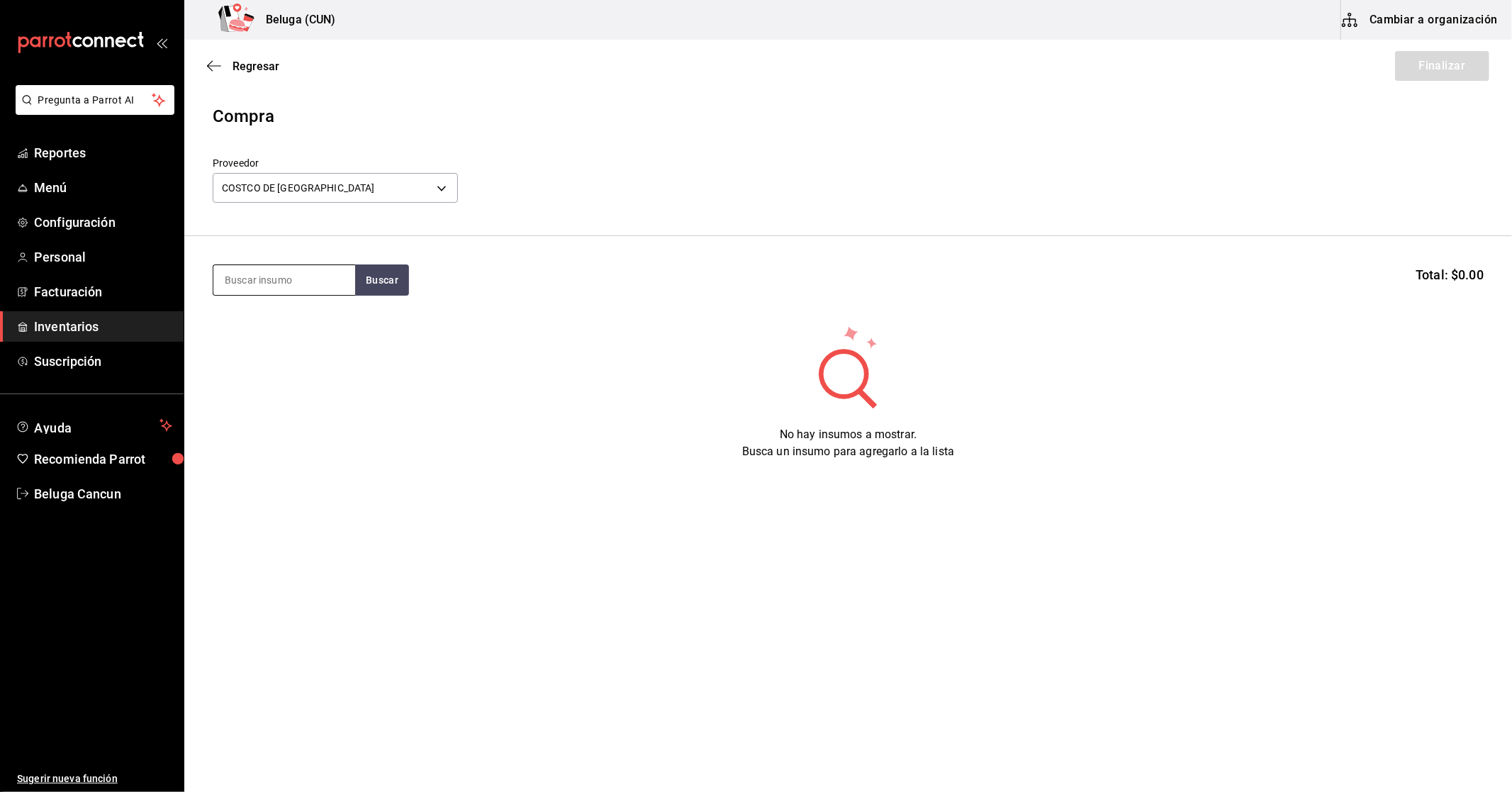
click at [287, 284] on input at bounding box center [284, 280] width 142 height 30
type input "[PERSON_NAME]"
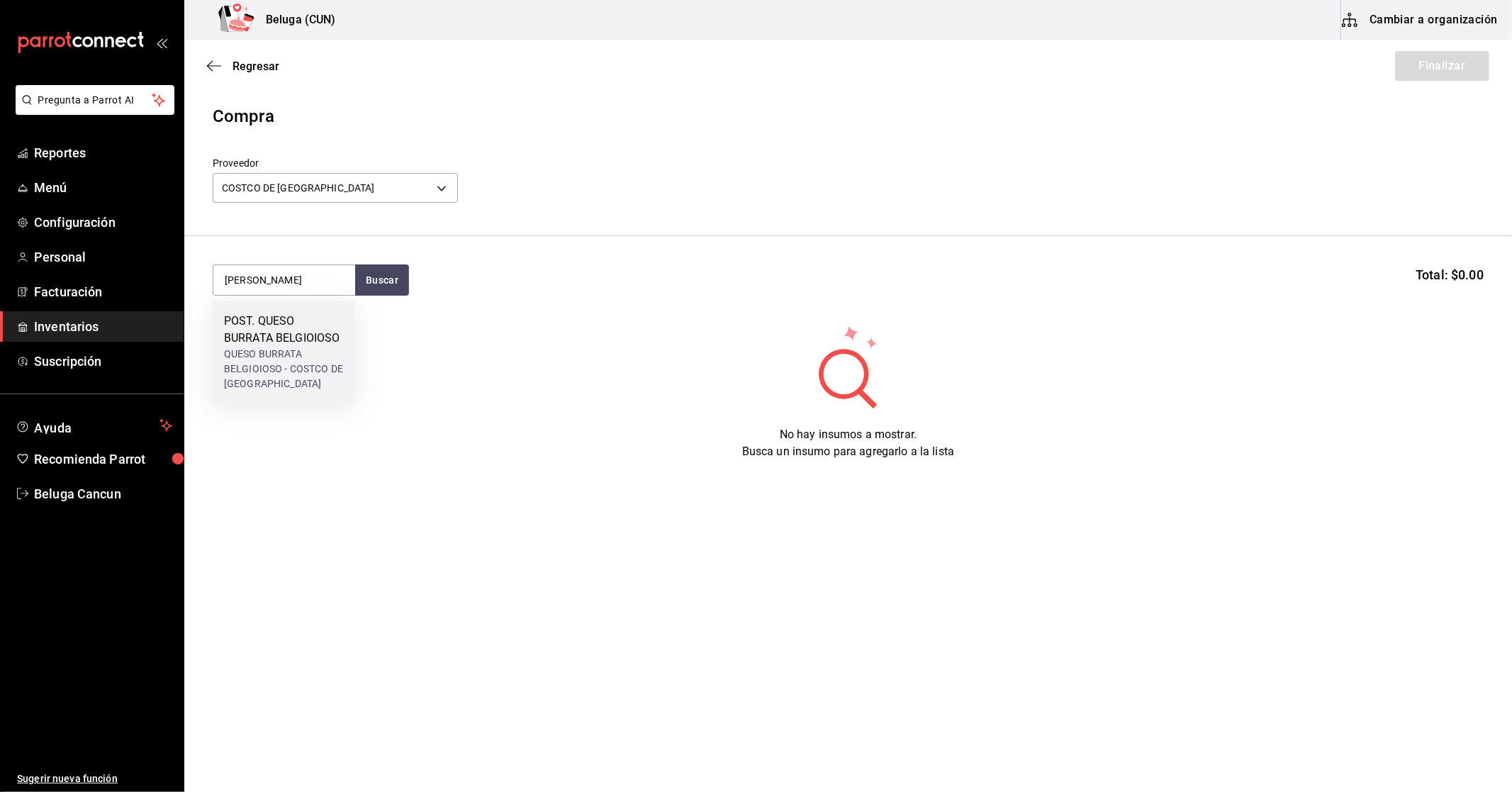
click at [295, 343] on div "POST. QUESO BURRATA BELGIOIOSO" at bounding box center [283, 329] width 119 height 34
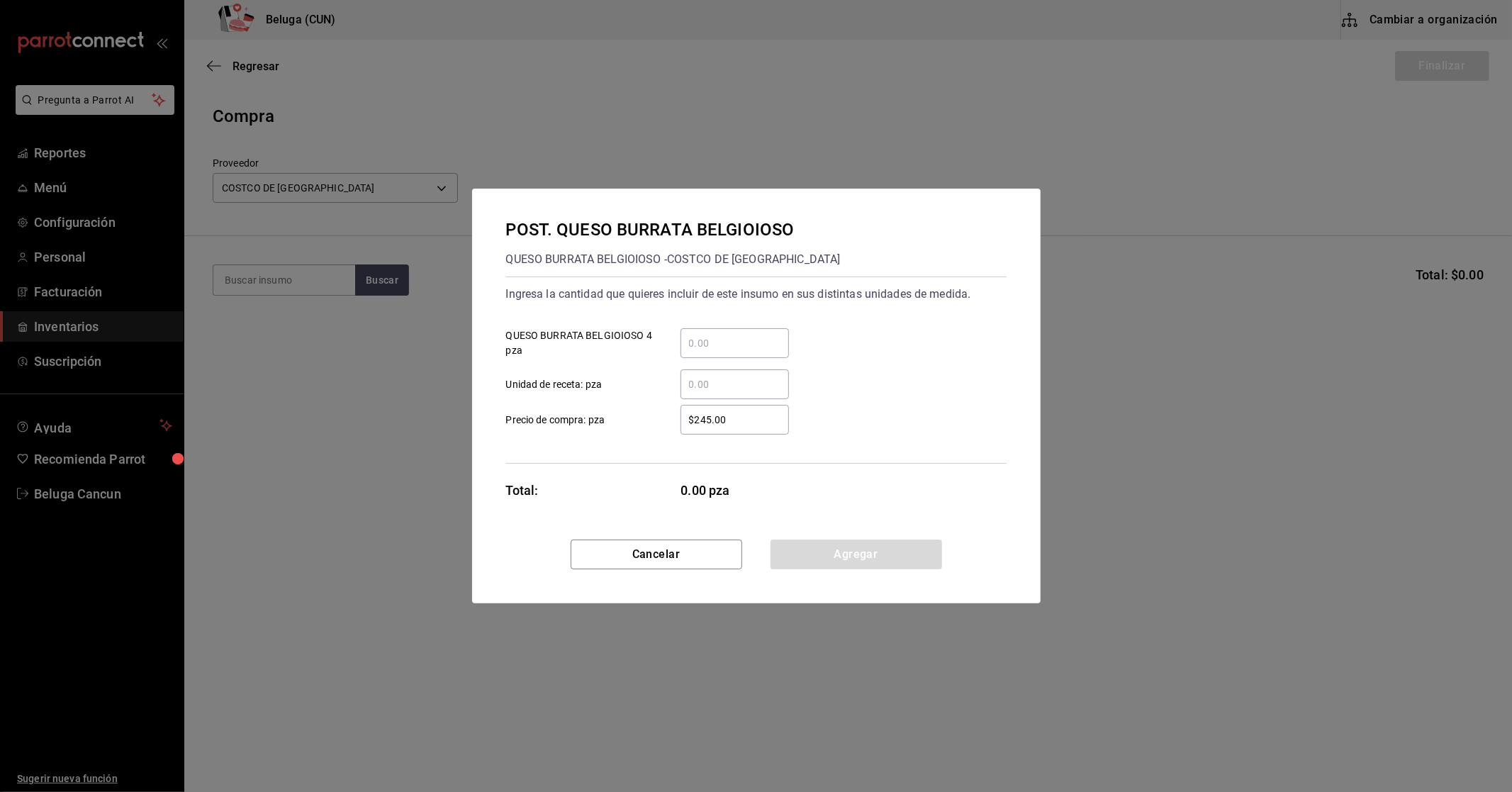
click at [739, 335] on input "​ QUESO BURRATA BELGIOIOSO 4 pza" at bounding box center [734, 343] width 108 height 17
type input "2"
click at [662, 374] on div "​" at bounding box center [723, 384] width 131 height 30
click at [680, 376] on input "​ Unidad de receta: pza" at bounding box center [734, 384] width 108 height 17
drag, startPoint x: 731, startPoint y: 421, endPoint x: 610, endPoint y: 409, distance: 121.6
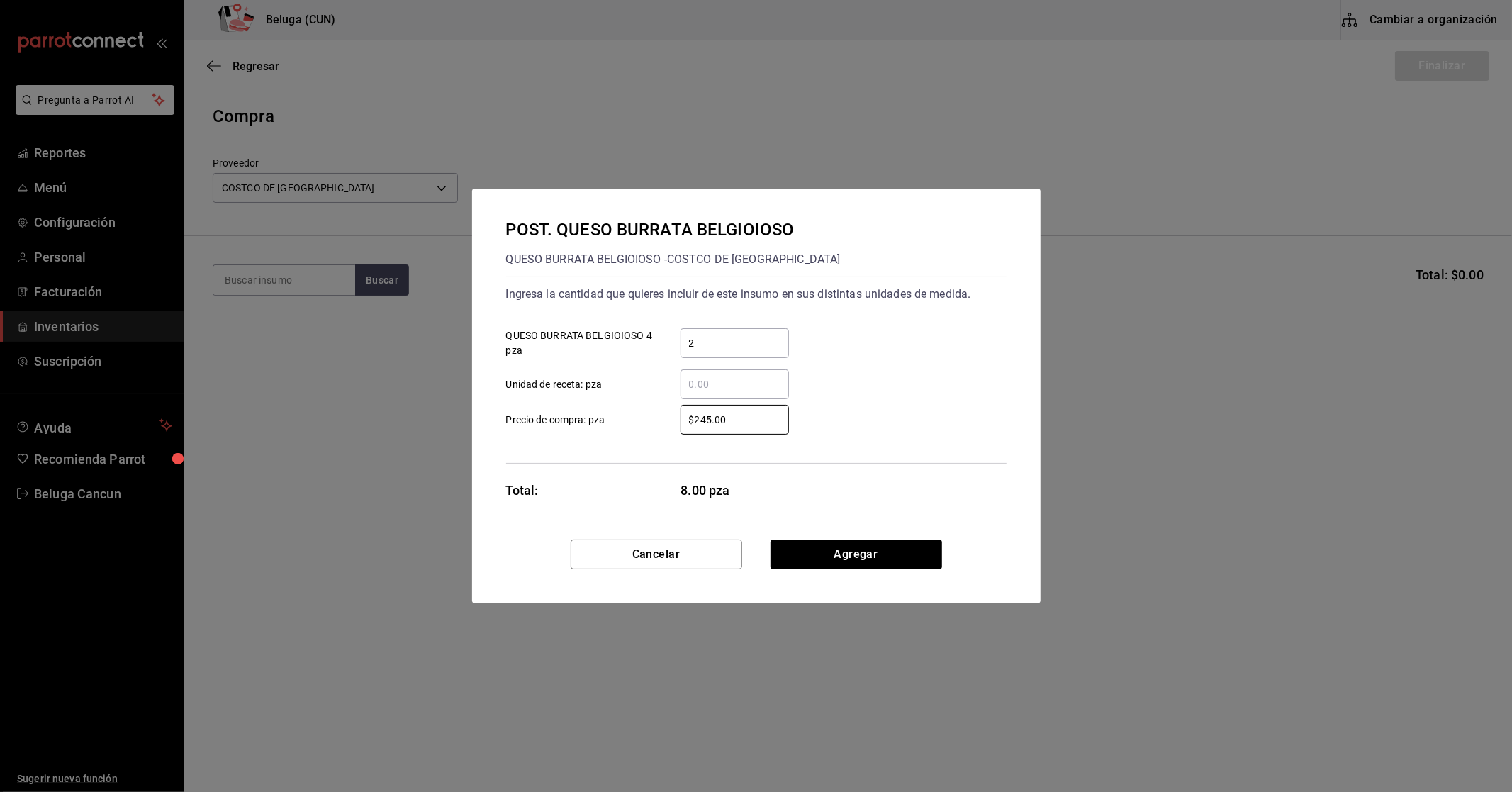
click at [610, 409] on label "$245.00 ​ Precio de compra: pza" at bounding box center [648, 420] width 283 height 30
type input "$203.58"
click at [655, 441] on div "Ingresa la cantidad que quieres incluir de este insumo en sus distintas unidade…" at bounding box center [756, 370] width 501 height 188
click at [865, 552] on button "Agregar" at bounding box center [856, 555] width 172 height 30
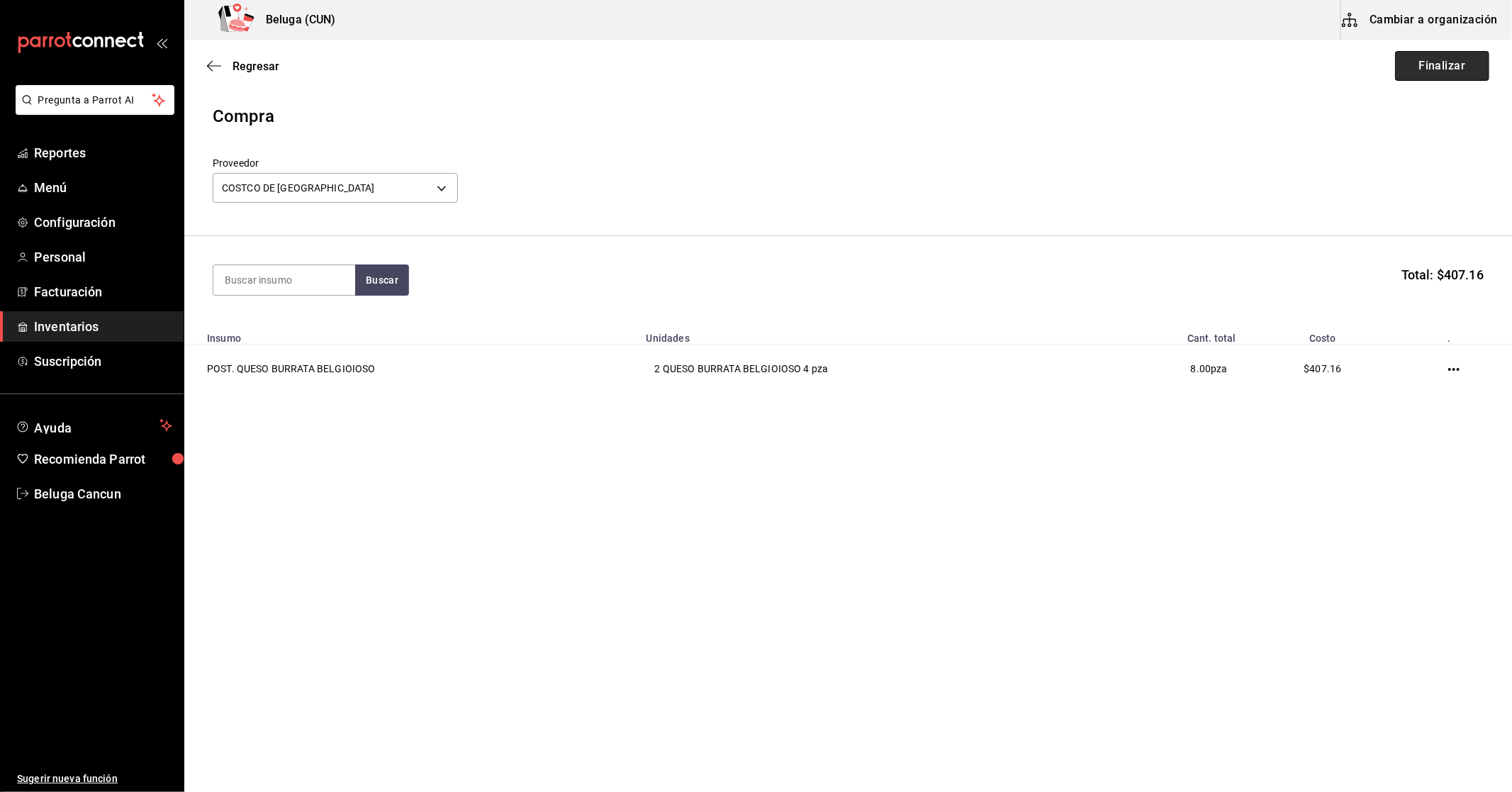
click at [1425, 68] on button "Finalizar" at bounding box center [1442, 65] width 95 height 30
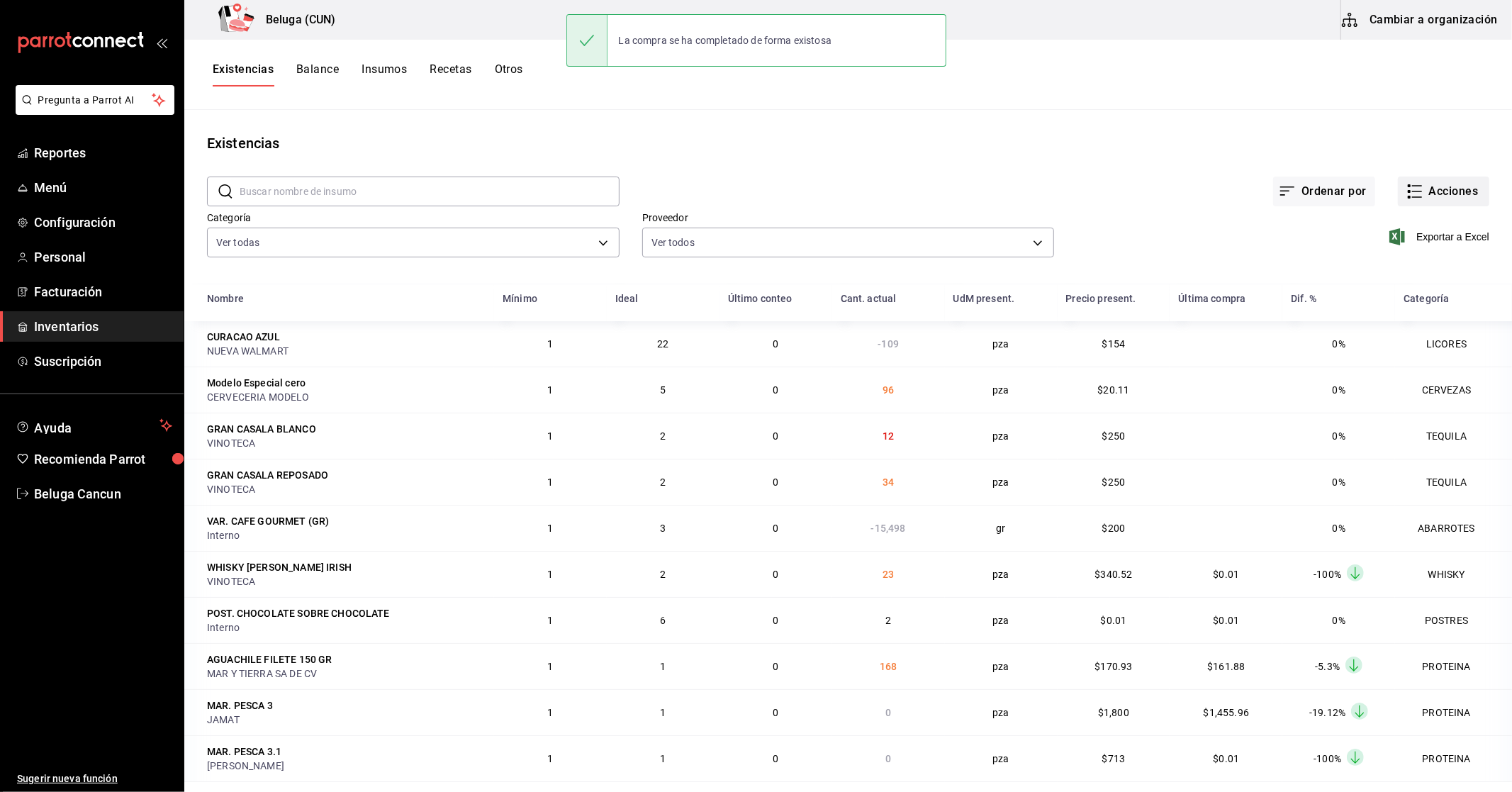
click at [1423, 203] on button "Acciones" at bounding box center [1444, 191] width 92 height 30
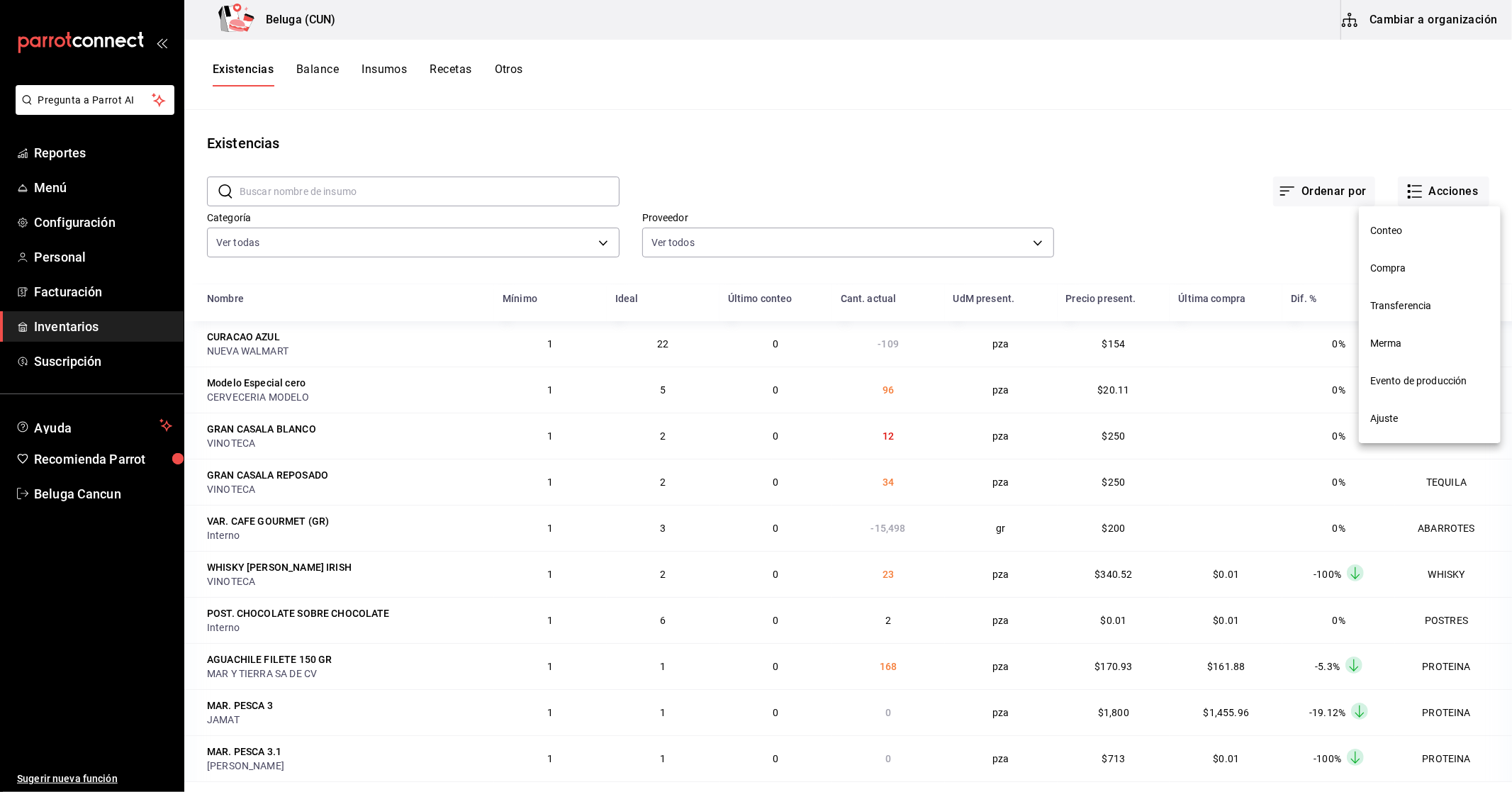
click at [1395, 275] on span "Compra" at bounding box center [1430, 268] width 119 height 15
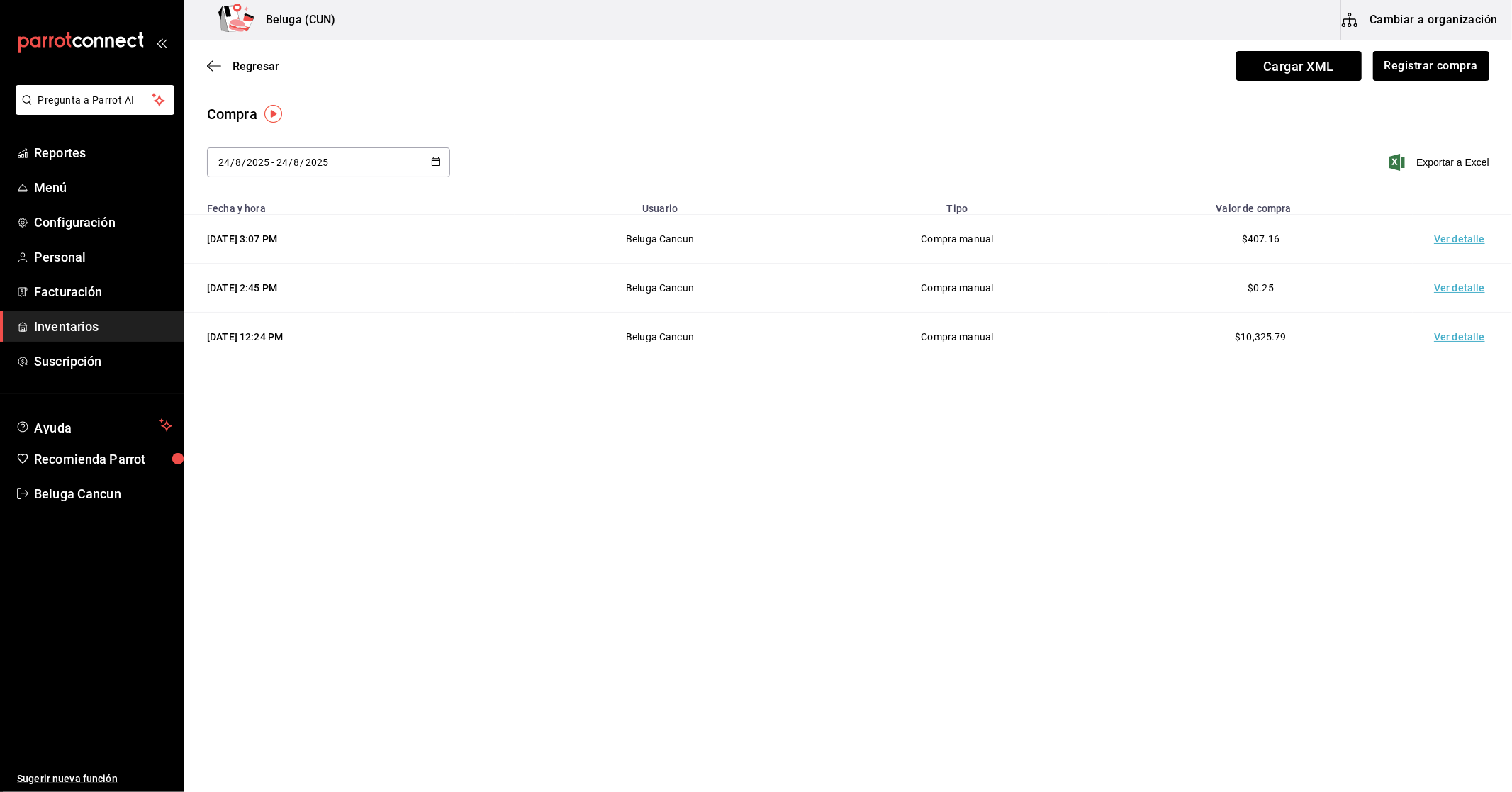
click at [1458, 237] on td "Ver detalle" at bounding box center [1462, 239] width 100 height 49
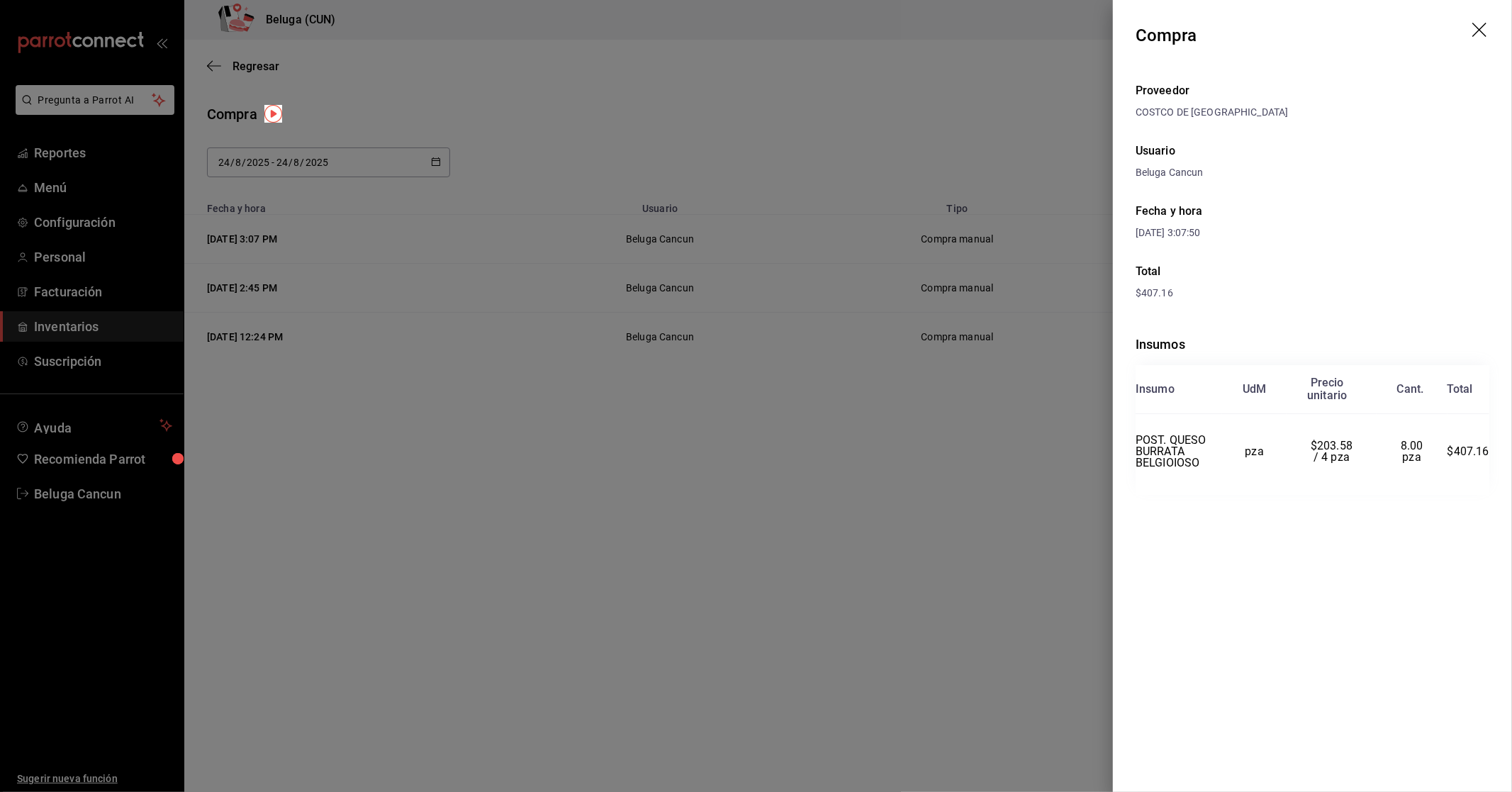
click at [1490, 23] on icon "drag" at bounding box center [1480, 30] width 17 height 17
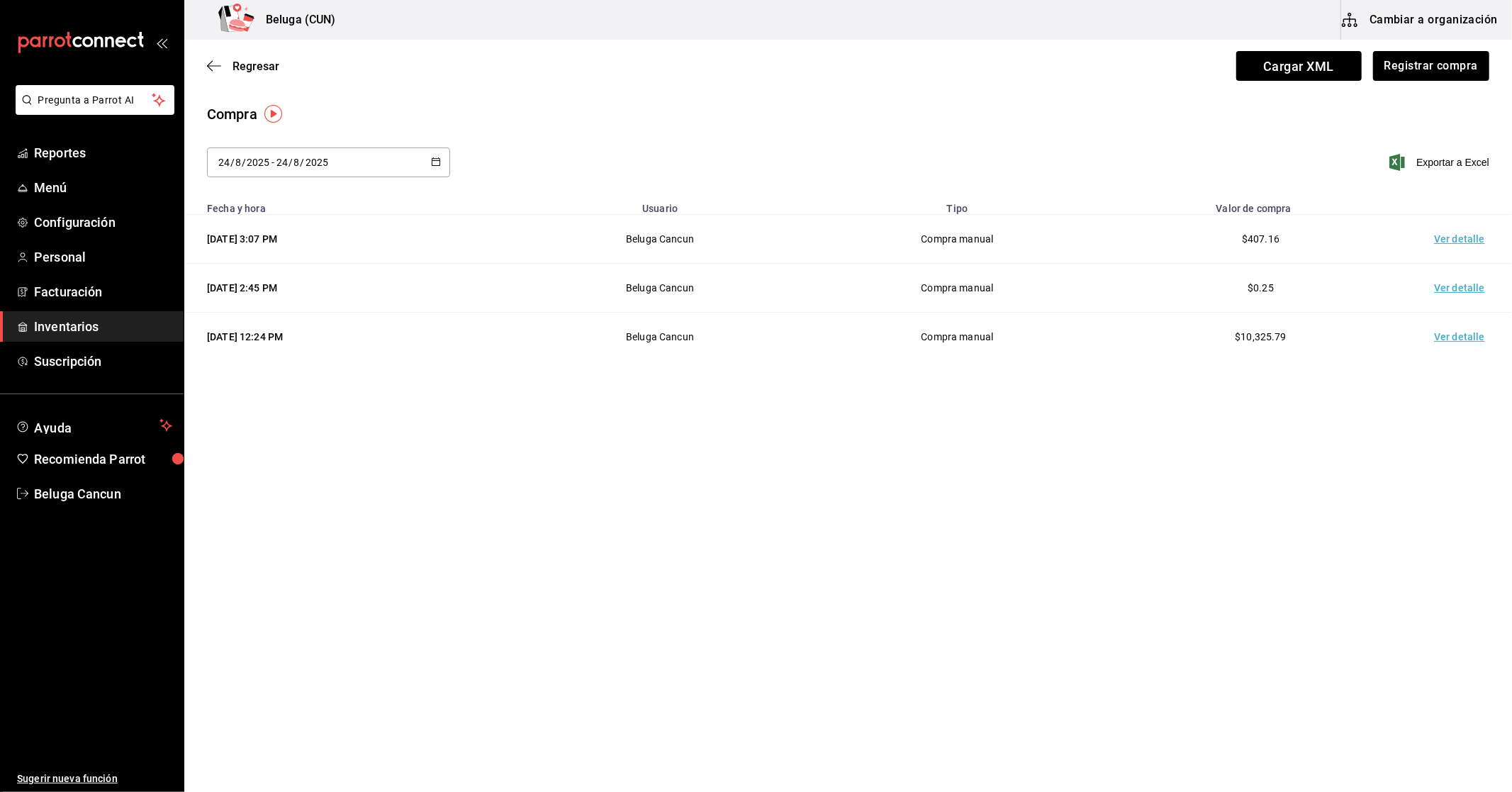
click at [967, 434] on main "Regresar Cargar XML Registrar compra Compra [DATE] [DATE] - [DATE] [DATE] Expor…" at bounding box center [848, 376] width 1328 height 672
click at [1426, 63] on button "Registrar compra" at bounding box center [1430, 65] width 118 height 30
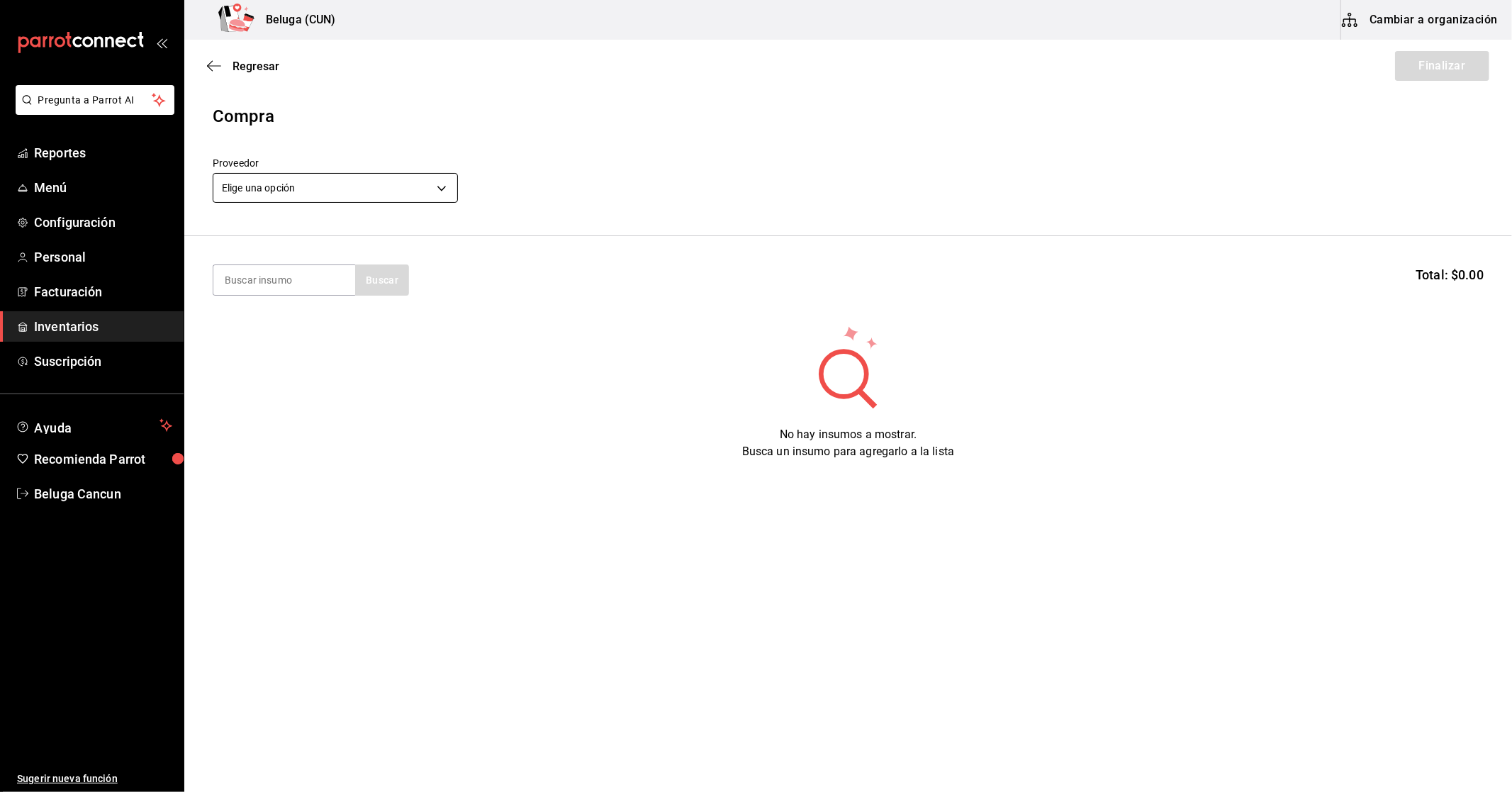
click at [390, 186] on body "Pregunta a Parrot AI Reportes Menú Configuración Personal Facturación Inventari…" at bounding box center [756, 355] width 1512 height 712
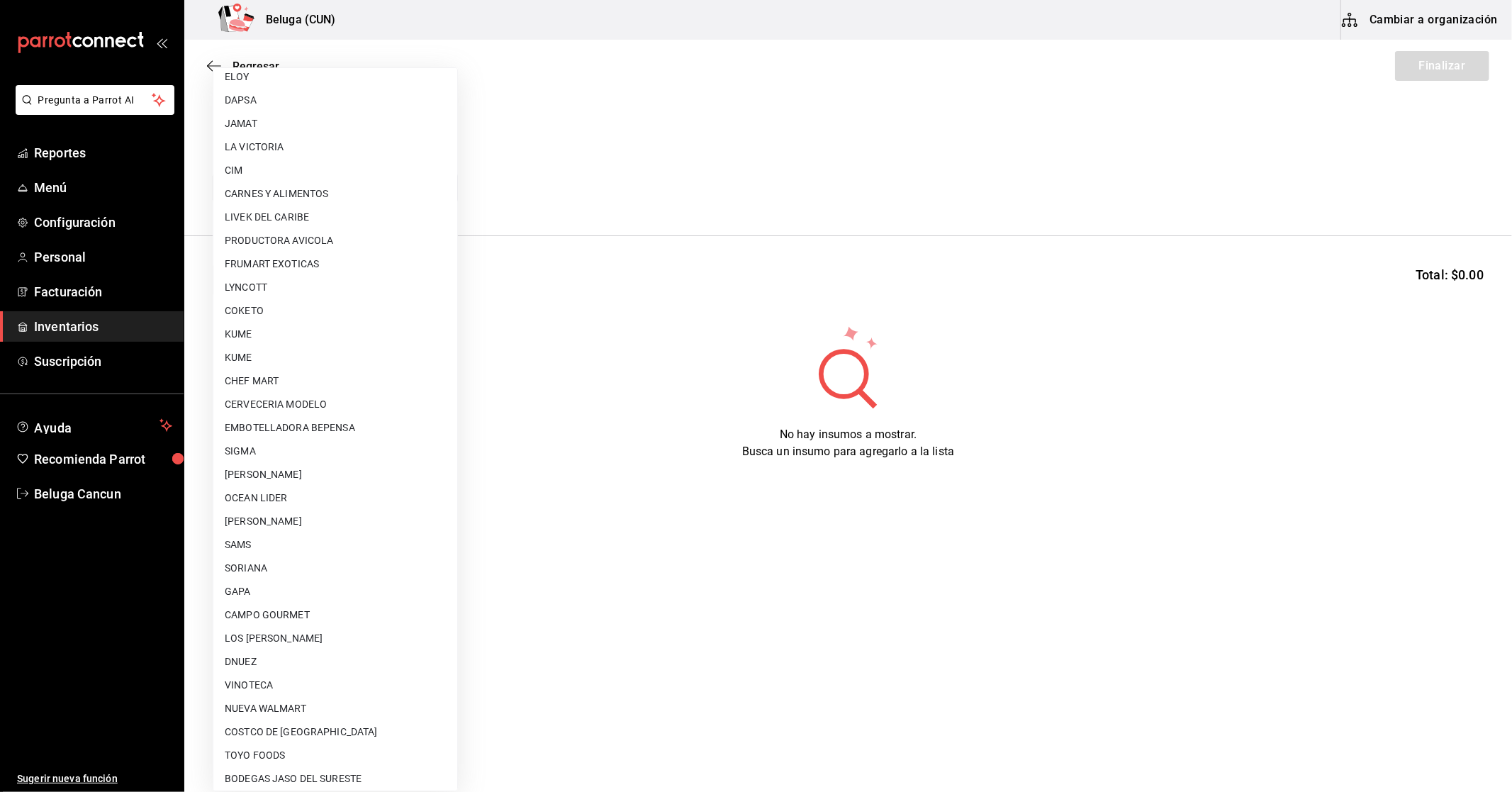
scroll to position [527, 0]
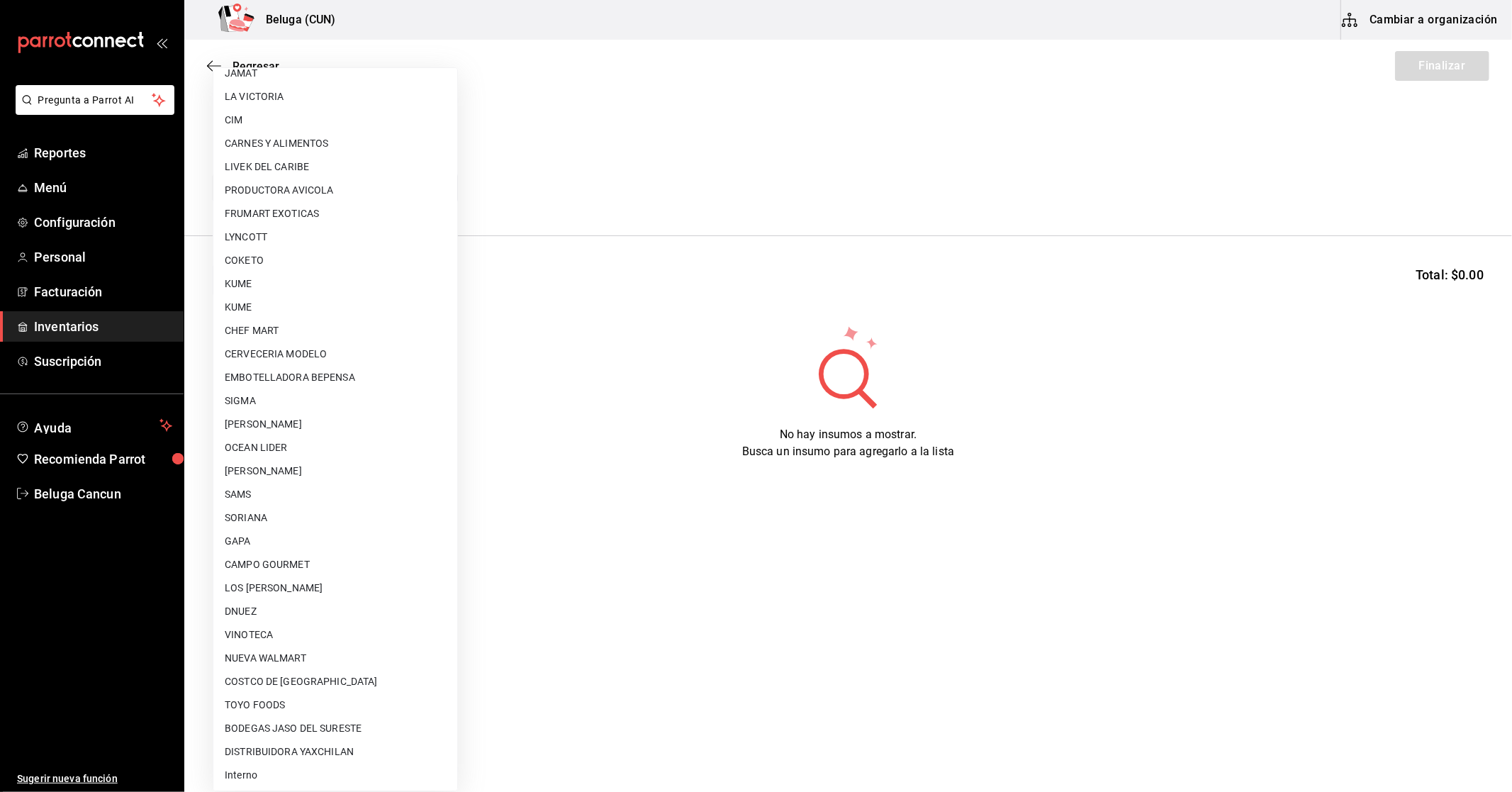
click at [263, 445] on li "OCEAN LIDER" at bounding box center [336, 448] width 244 height 23
type input "418ad5b3-5aac-43ae-8a20-ce68503a9856"
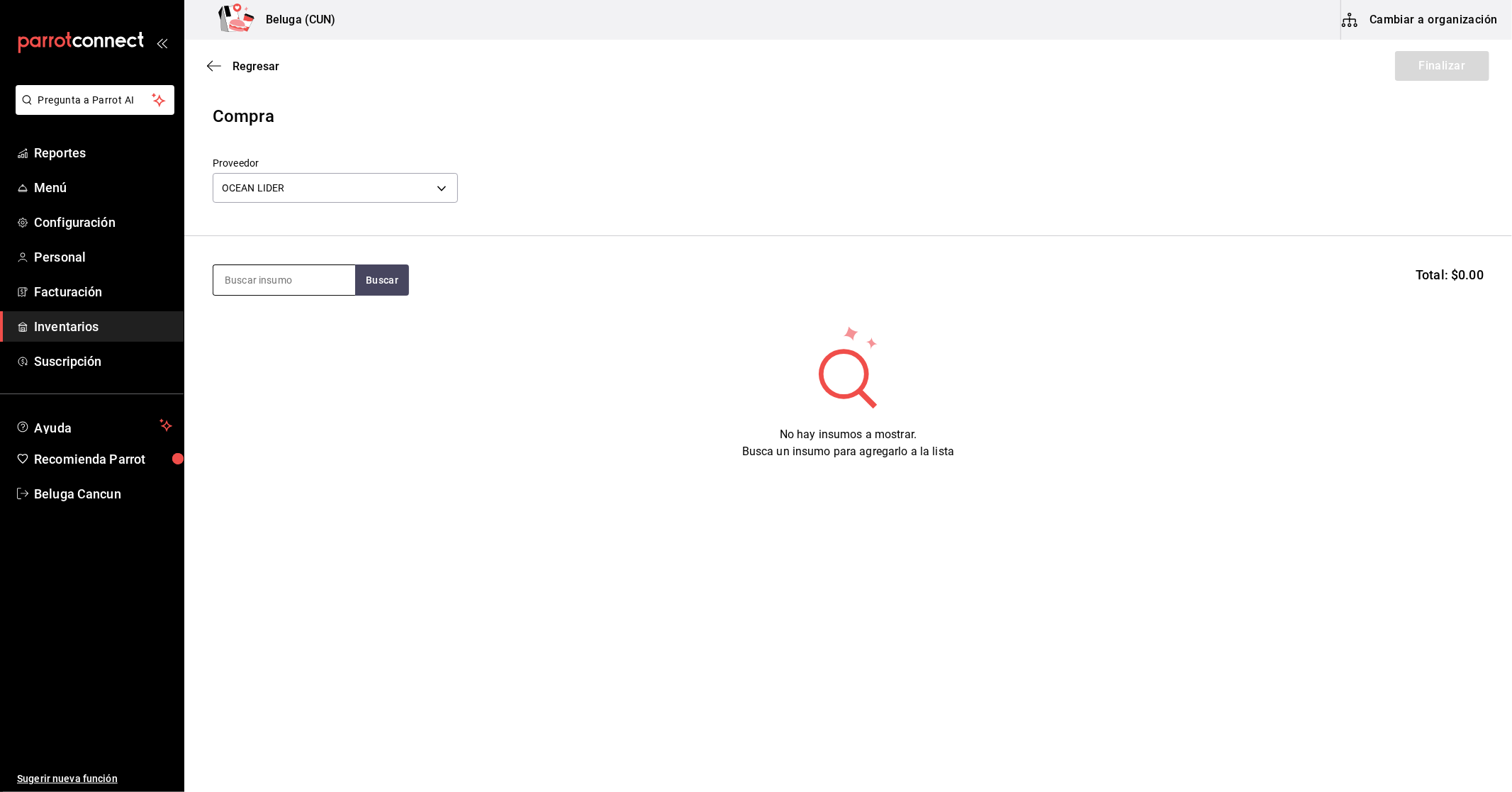
click at [281, 283] on input at bounding box center [284, 280] width 142 height 30
type input "LANGOST"
click at [294, 339] on div "LANGOSTA CARIBEÑA 500 GR - OCEAN LIDER" at bounding box center [283, 345] width 119 height 30
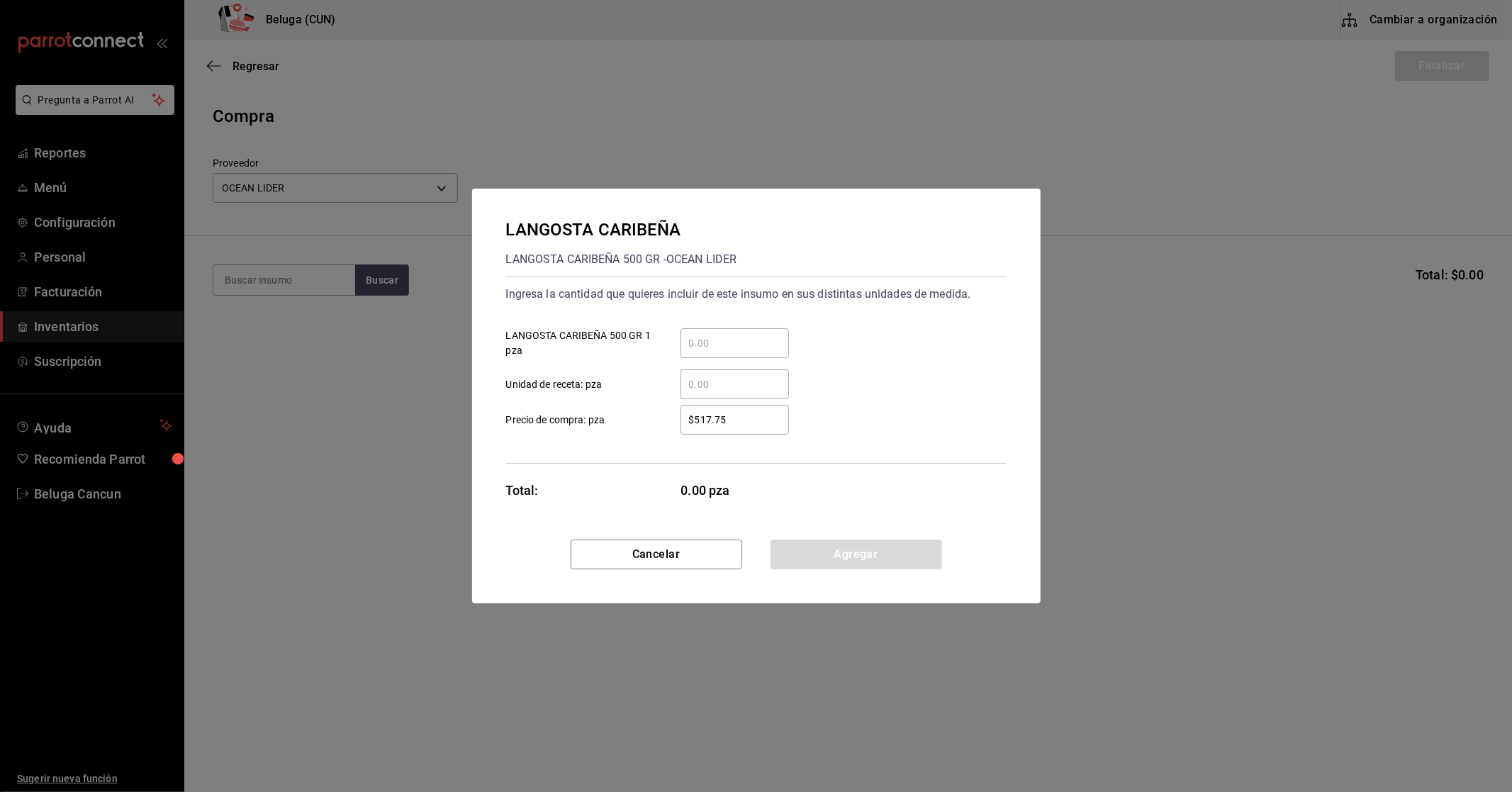
click at [742, 343] on input "​ LANGOSTA CARIBEÑA 500 GR 1 pza" at bounding box center [734, 343] width 108 height 17
type input "39"
click at [654, 419] on label "$517.75 ​ Precio de compra: pza" at bounding box center [648, 420] width 283 height 30
click at [680, 419] on input "$517.75" at bounding box center [734, 419] width 108 height 17
drag, startPoint x: 742, startPoint y: 417, endPoint x: 470, endPoint y: 421, distance: 272.0
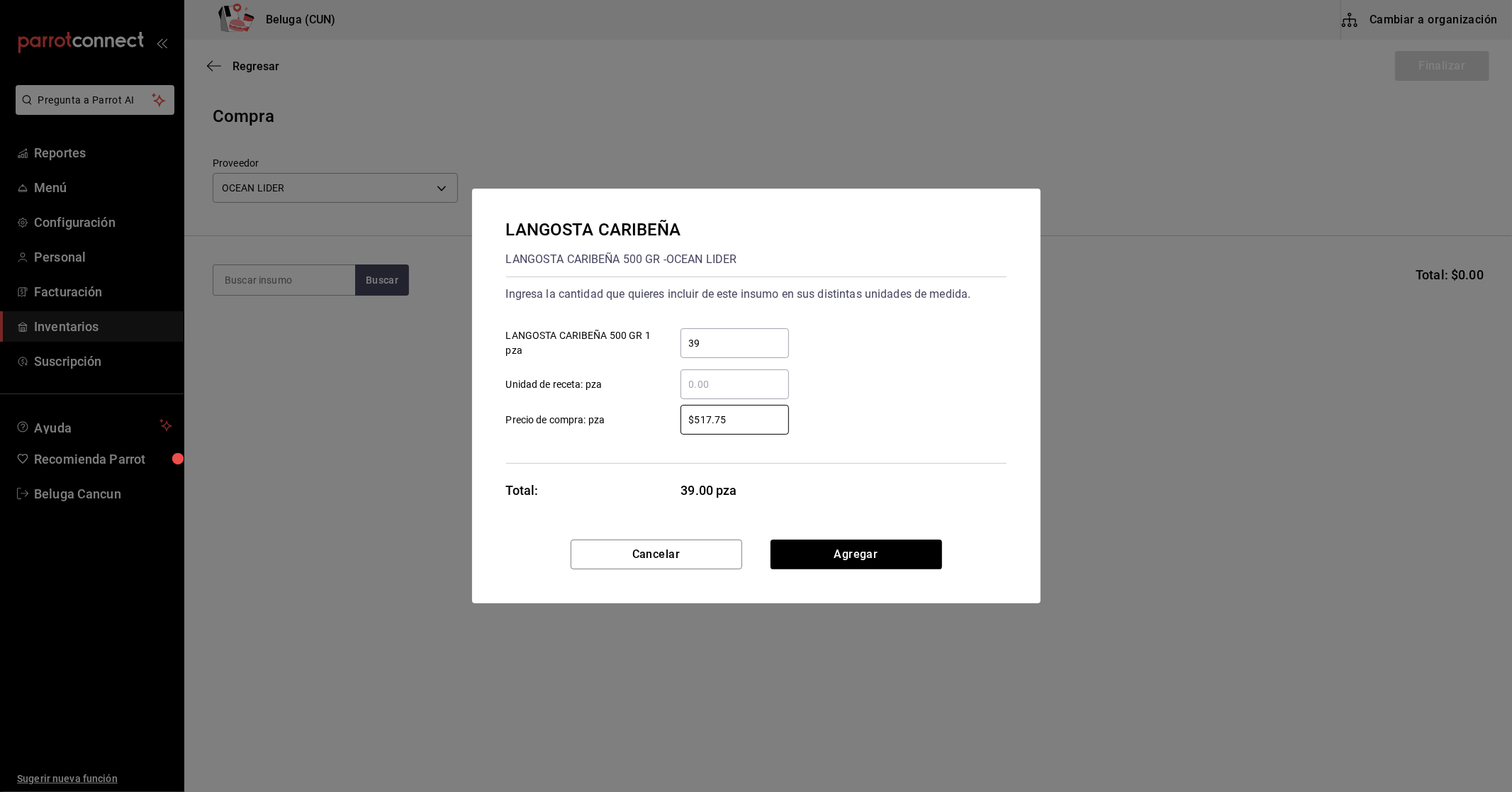
click at [470, 421] on div "LANGOSTA CARIBEÑA LANGOSTA CARIBEÑA 500 GR - OCEAN LIDER Ingresa la cantidad qu…" at bounding box center [756, 396] width 1512 height 792
type input "$562.33"
click at [850, 559] on button "Agregar" at bounding box center [856, 555] width 172 height 30
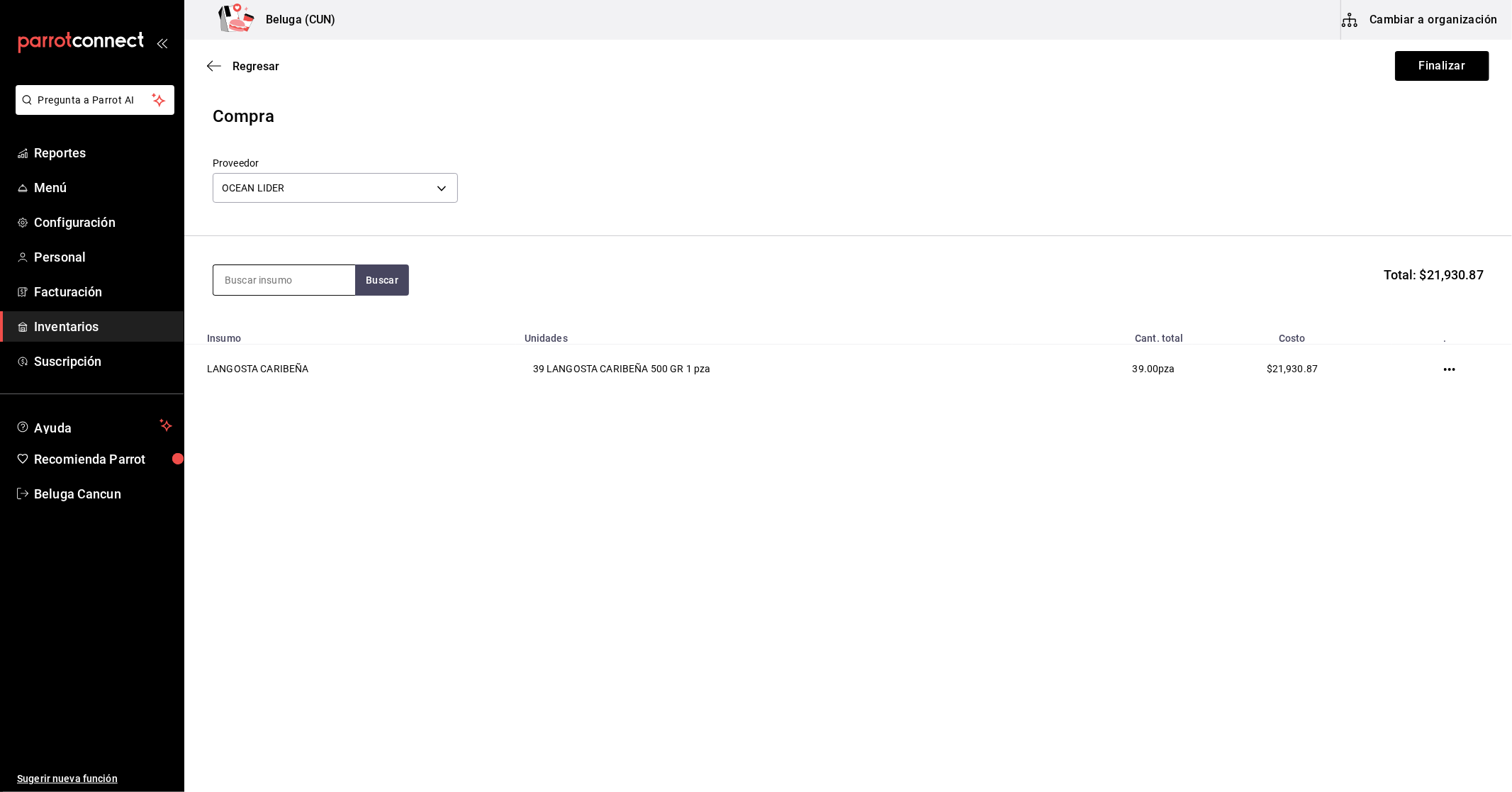
click at [256, 275] on input at bounding box center [284, 280] width 142 height 30
type input "LANG"
click at [253, 319] on div "TACOS DE LANGOSTA" at bounding box center [283, 320] width 119 height 17
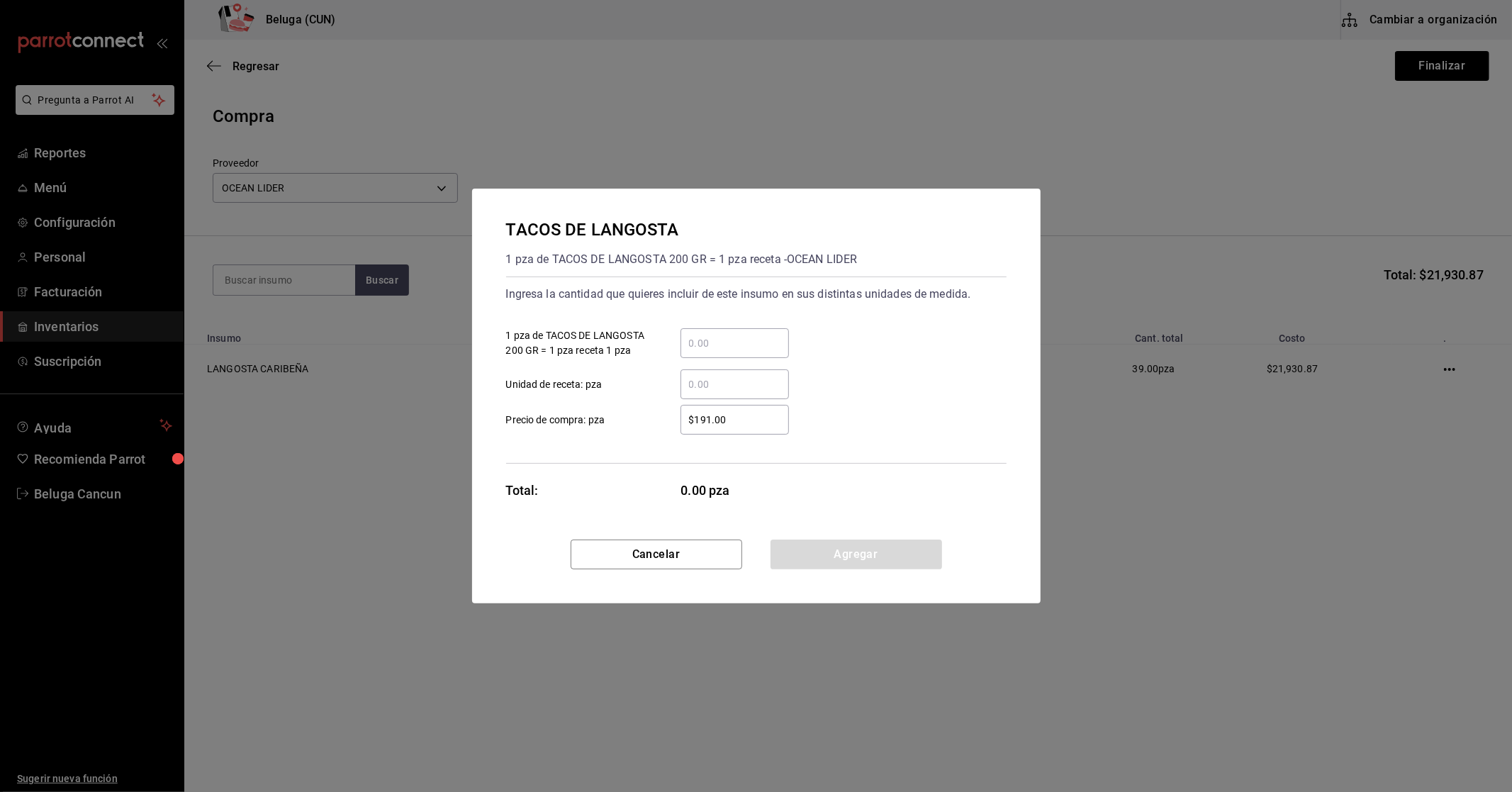
click at [703, 339] on input "​ 1 pza de TACOS DE LANGOSTA 200 GR = 1 pza receta 1 pza" at bounding box center [734, 343] width 108 height 17
type input "1"
drag, startPoint x: 668, startPoint y: 393, endPoint x: 648, endPoint y: 394, distance: 20.0
click at [668, 393] on div "​" at bounding box center [723, 384] width 131 height 30
click at [680, 393] on input "​ Unidad de receta: pza" at bounding box center [734, 384] width 108 height 17
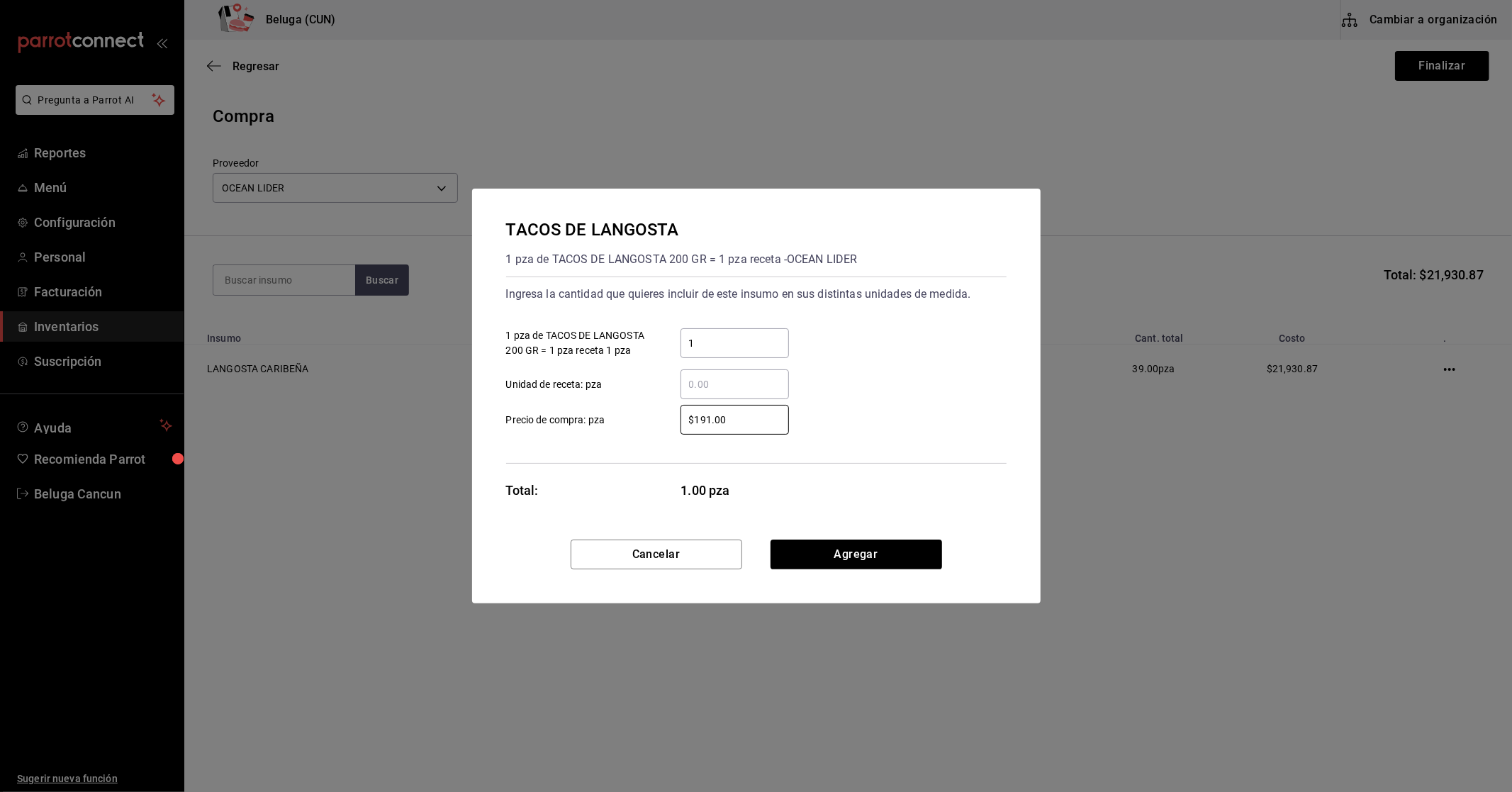
drag, startPoint x: 739, startPoint y: 422, endPoint x: 650, endPoint y: 428, distance: 89.2
click at [654, 428] on label "$191.00 ​ Precio de compra: pza" at bounding box center [648, 420] width 283 height 30
type input "$224.93"
click at [793, 551] on button "Agregar" at bounding box center [856, 555] width 172 height 30
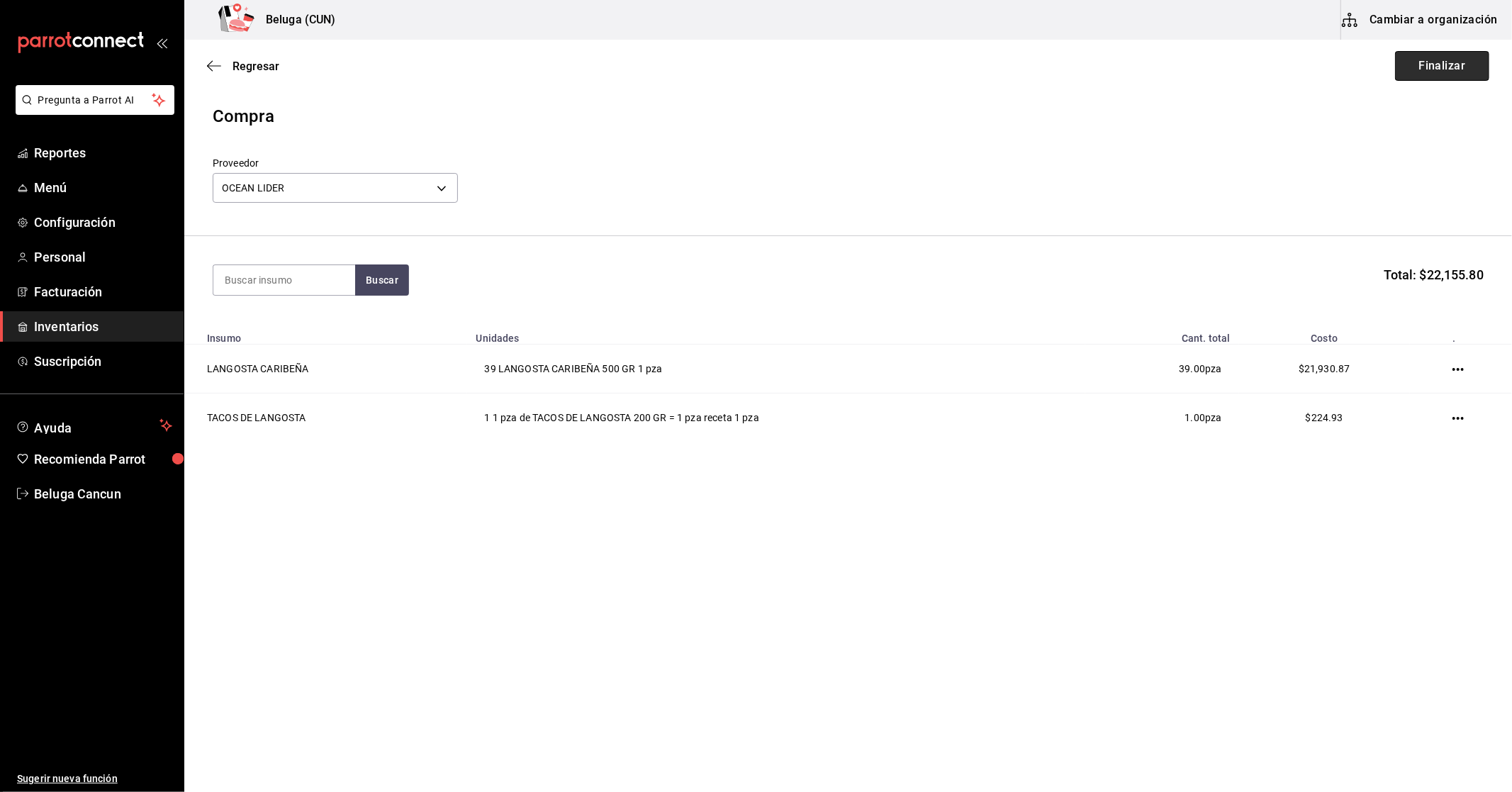
click at [1445, 67] on button "Finalizar" at bounding box center [1442, 65] width 95 height 30
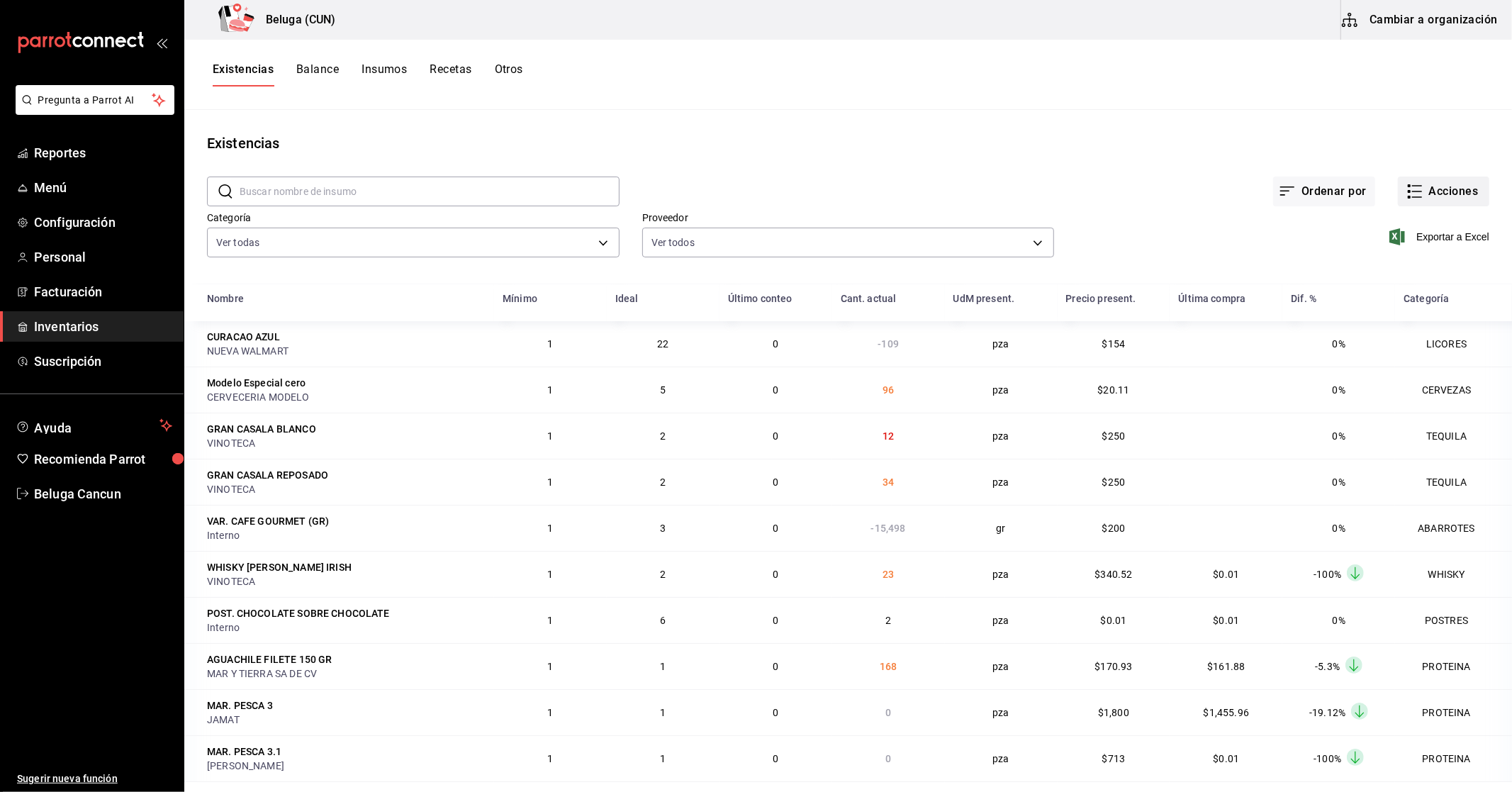
click at [1440, 197] on button "Acciones" at bounding box center [1444, 191] width 92 height 30
click at [1410, 269] on span "Compra" at bounding box center [1430, 268] width 119 height 15
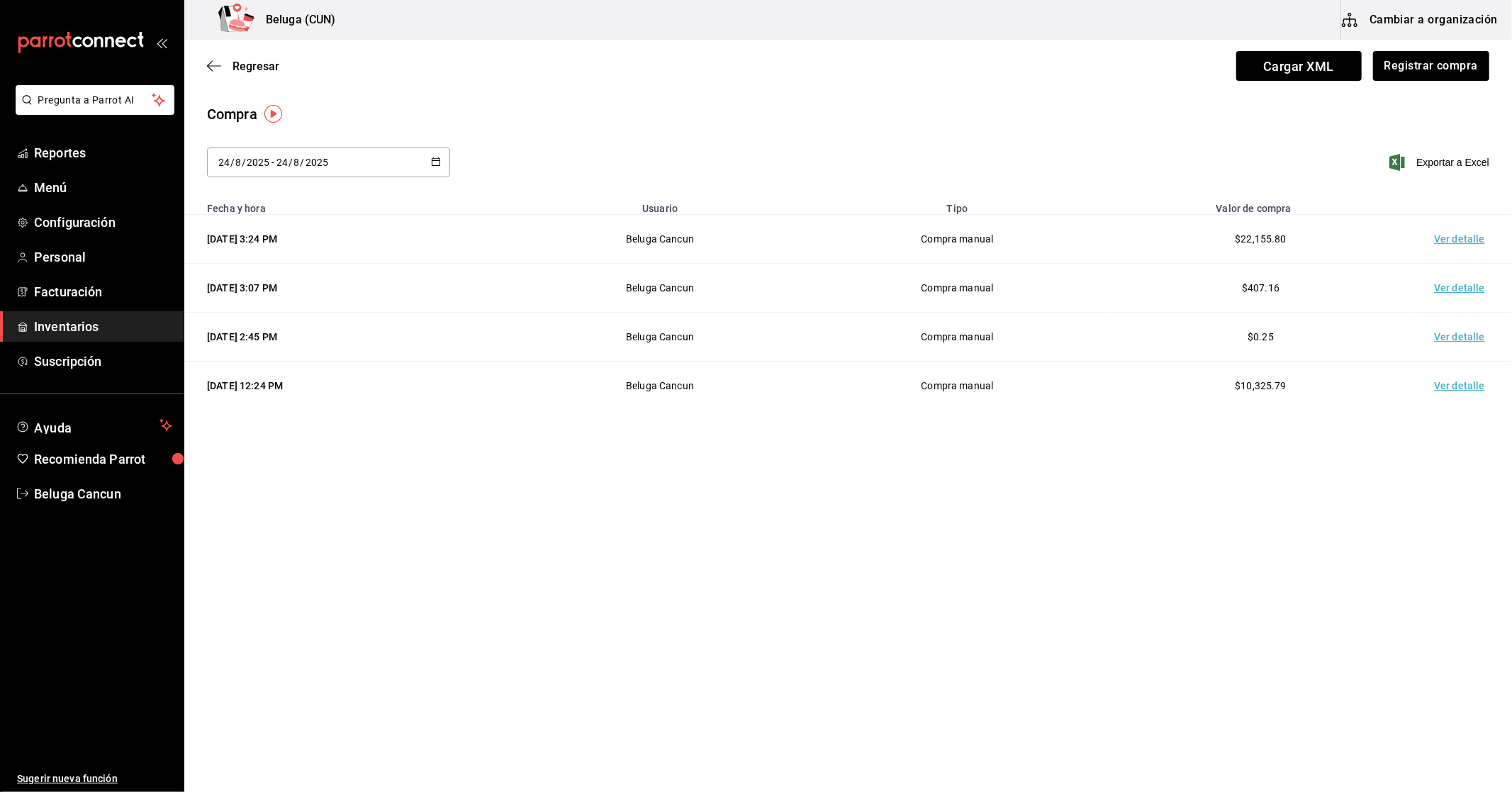
click at [1458, 234] on td "Ver detalle" at bounding box center [1462, 239] width 100 height 49
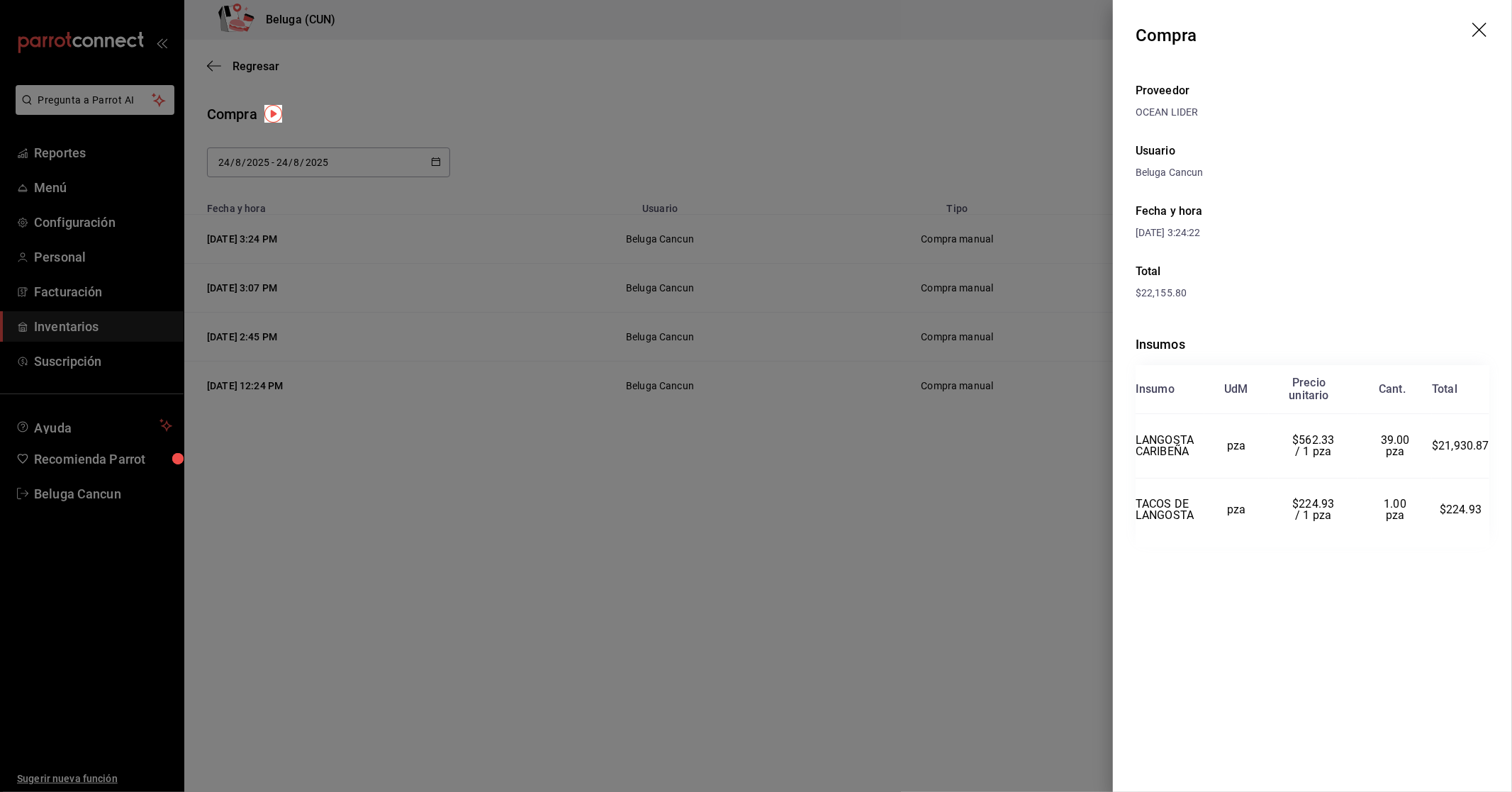
click at [1479, 30] on icon "drag" at bounding box center [1479, 29] width 15 height 15
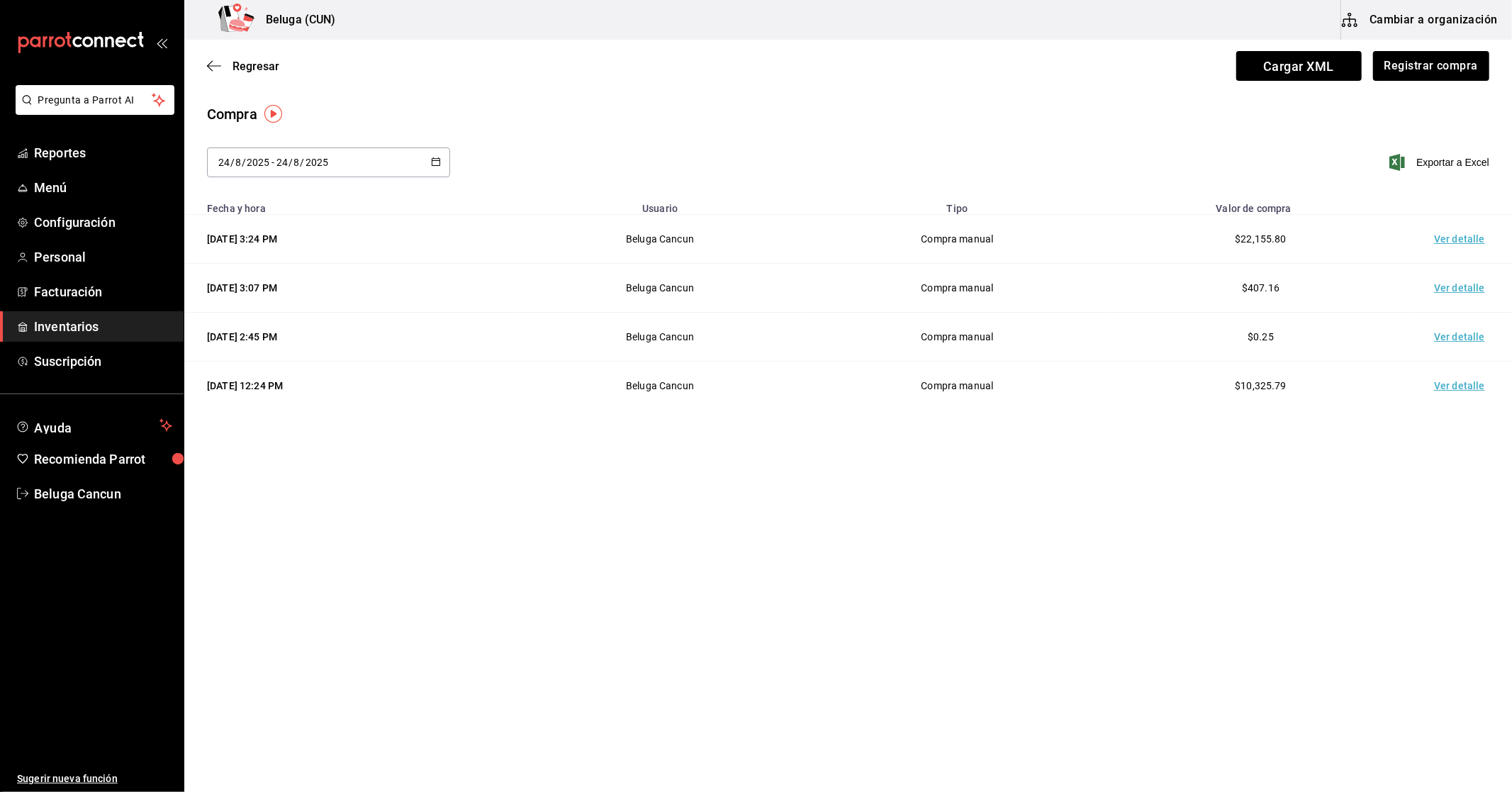
click at [881, 473] on main "Regresar Cargar XML Registrar compra Compra [DATE] [DATE] - [DATE] [DATE] Expor…" at bounding box center [848, 376] width 1328 height 672
